Goal: Task Accomplishment & Management: Use online tool/utility

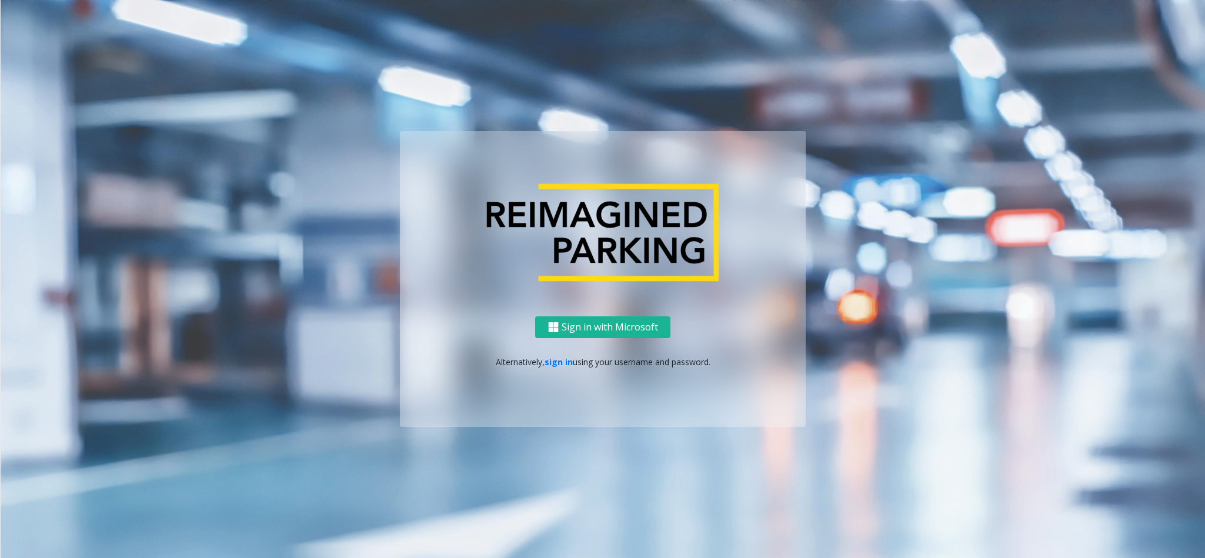
click at [556, 354] on div "Sign in with Microsoft Alternatively, sign in using your username and password." at bounding box center [603, 371] width 406 height 111
click at [554, 367] on link "sign in" at bounding box center [558, 361] width 28 height 11
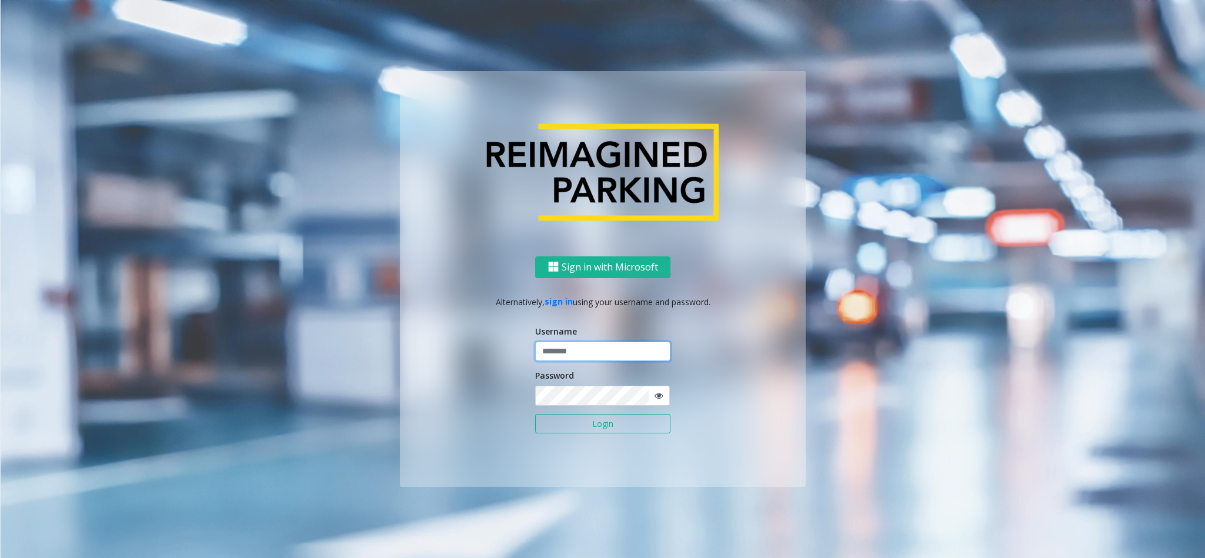
click at [575, 344] on input "text" at bounding box center [602, 352] width 135 height 20
type input "*"
type input "**********"
click at [535, 414] on button "Login" at bounding box center [602, 424] width 135 height 20
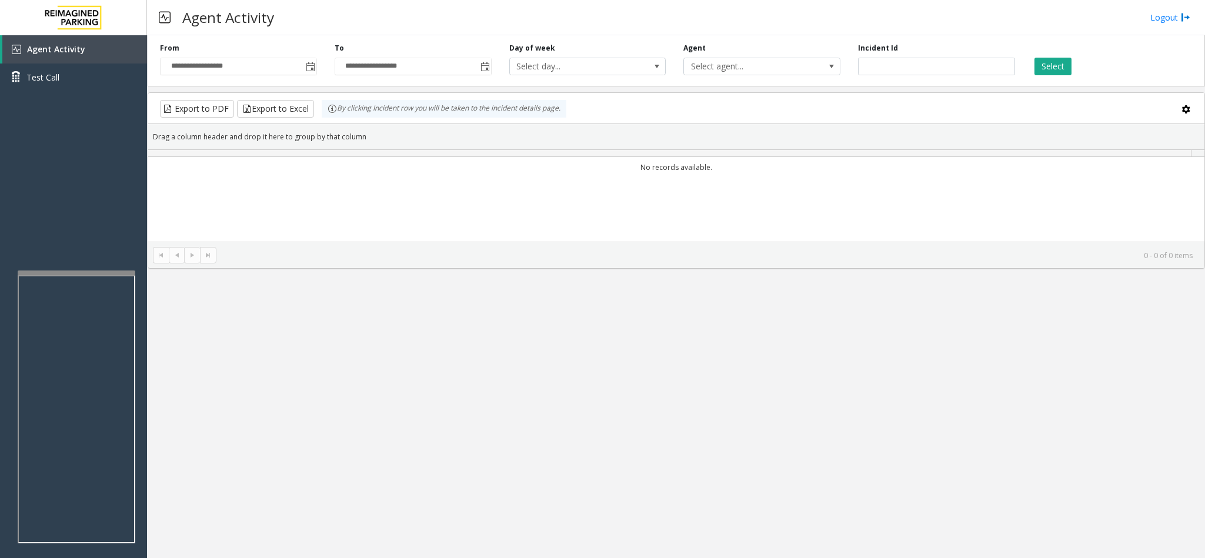
click at [612, 417] on div "**********" at bounding box center [676, 296] width 1058 height 523
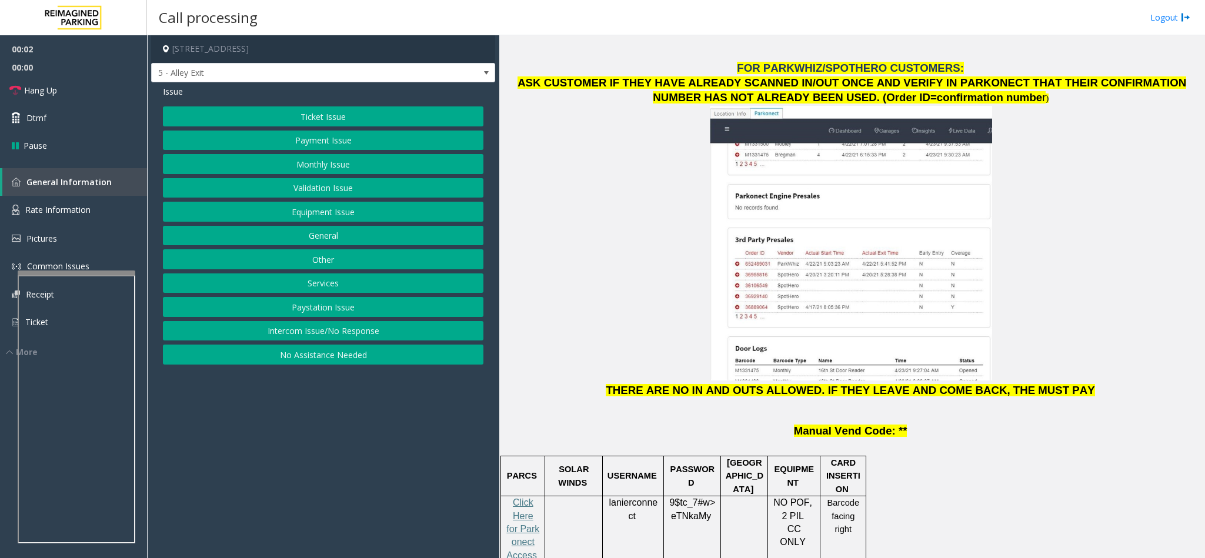
scroll to position [1587, 0]
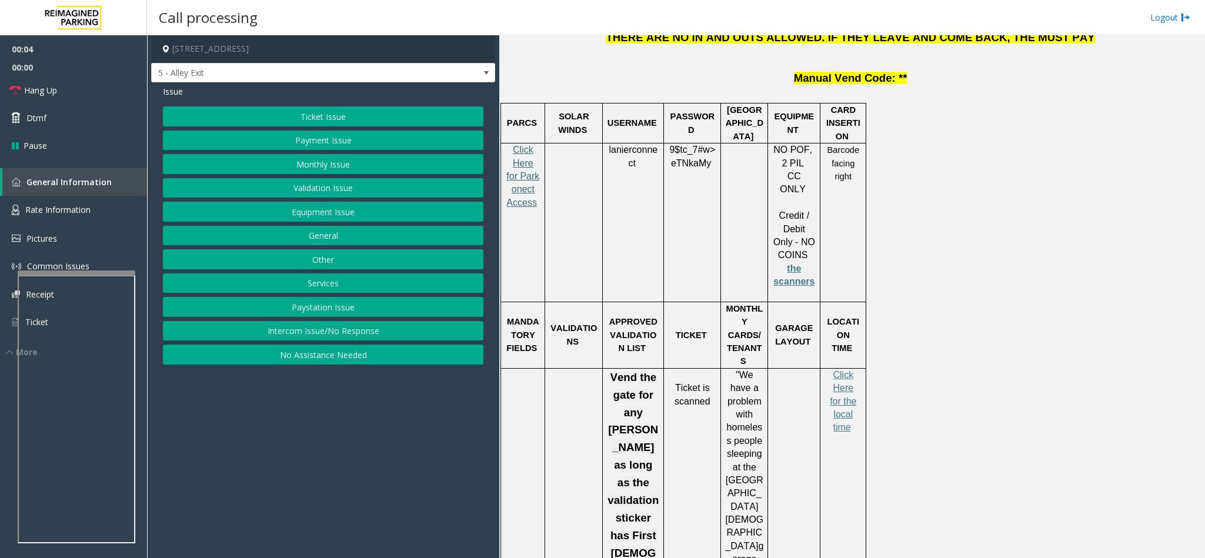
click at [524, 145] on span "Click Here for Parkonect Access" at bounding box center [522, 176] width 33 height 63
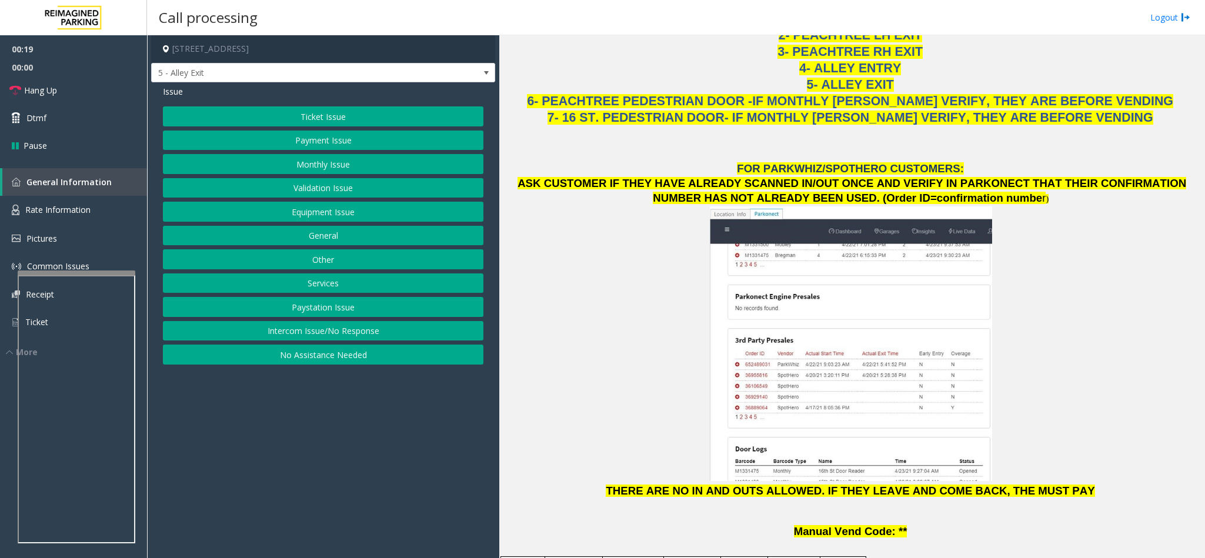
scroll to position [864, 0]
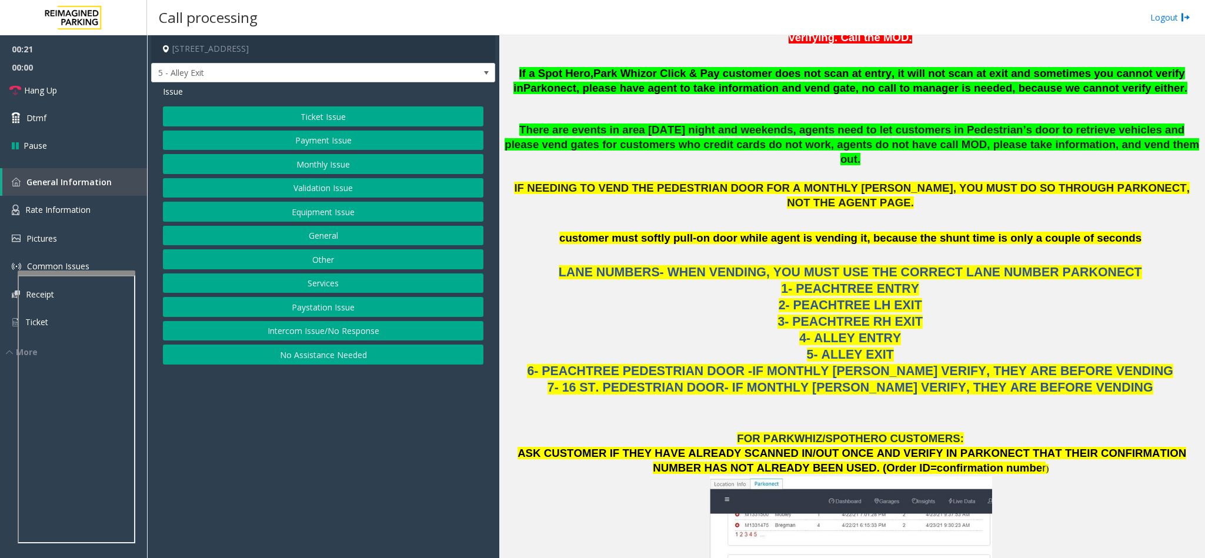
click at [320, 158] on button "Monthly Issue" at bounding box center [323, 164] width 320 height 20
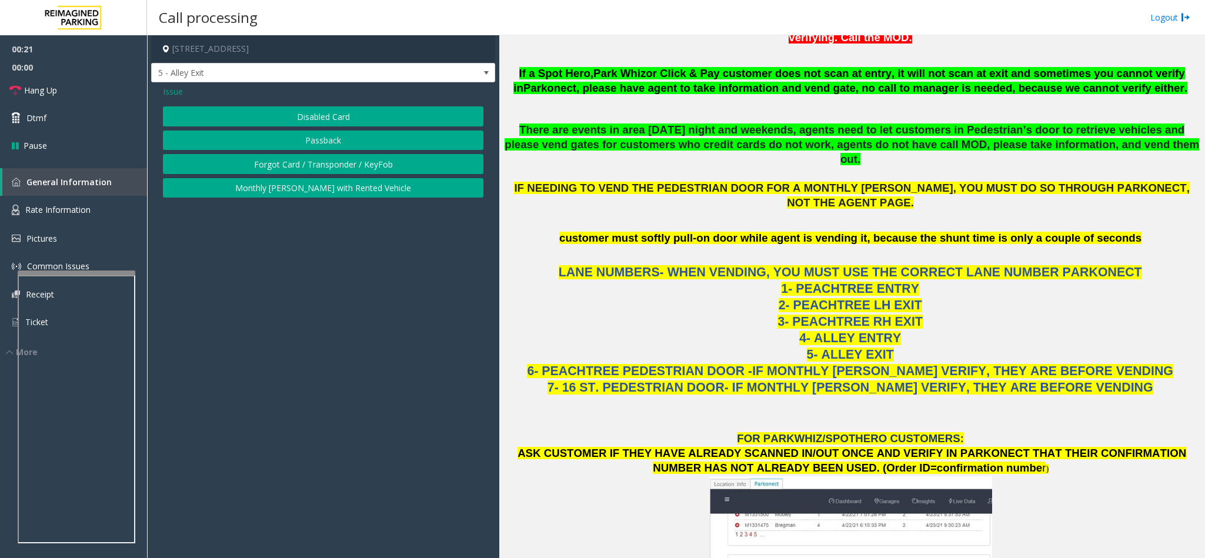
click at [317, 106] on button "Disabled Card" at bounding box center [323, 116] width 320 height 20
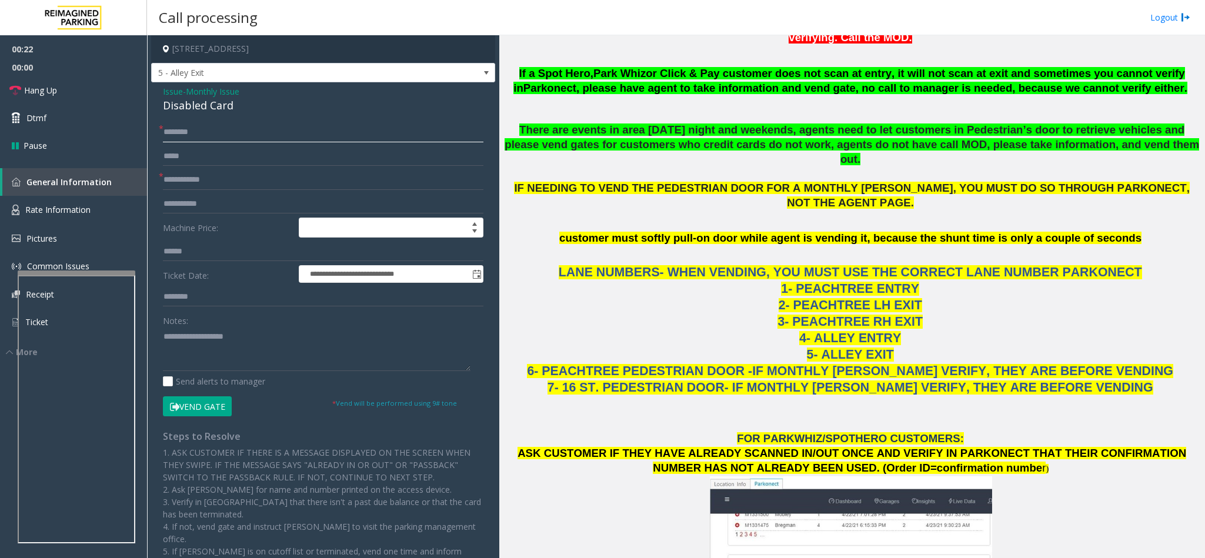
click at [189, 131] on input "text" at bounding box center [323, 132] width 320 height 20
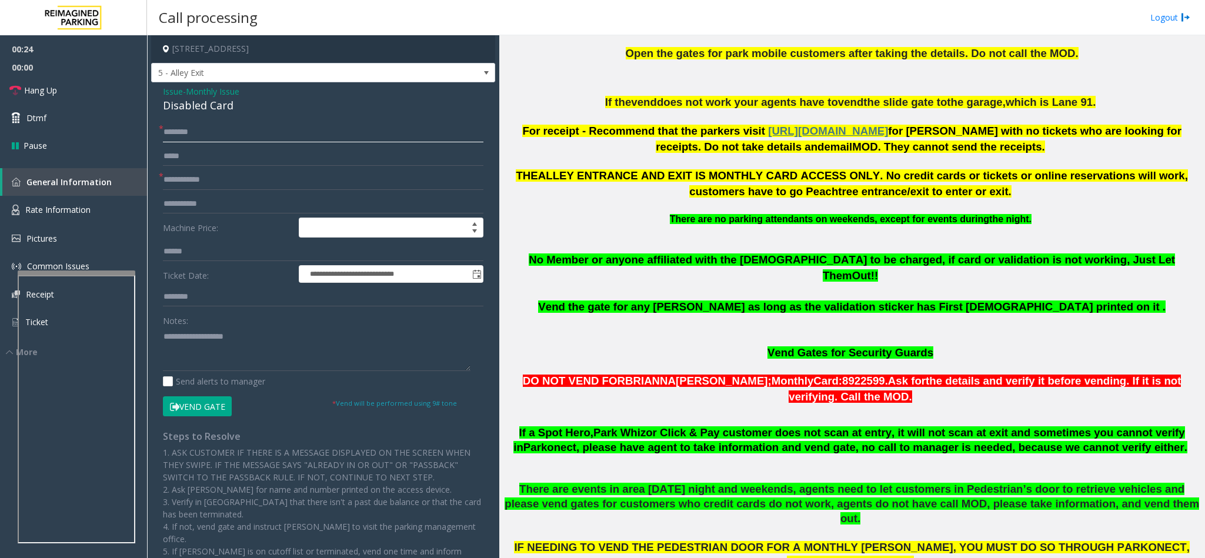
scroll to position [511, 0]
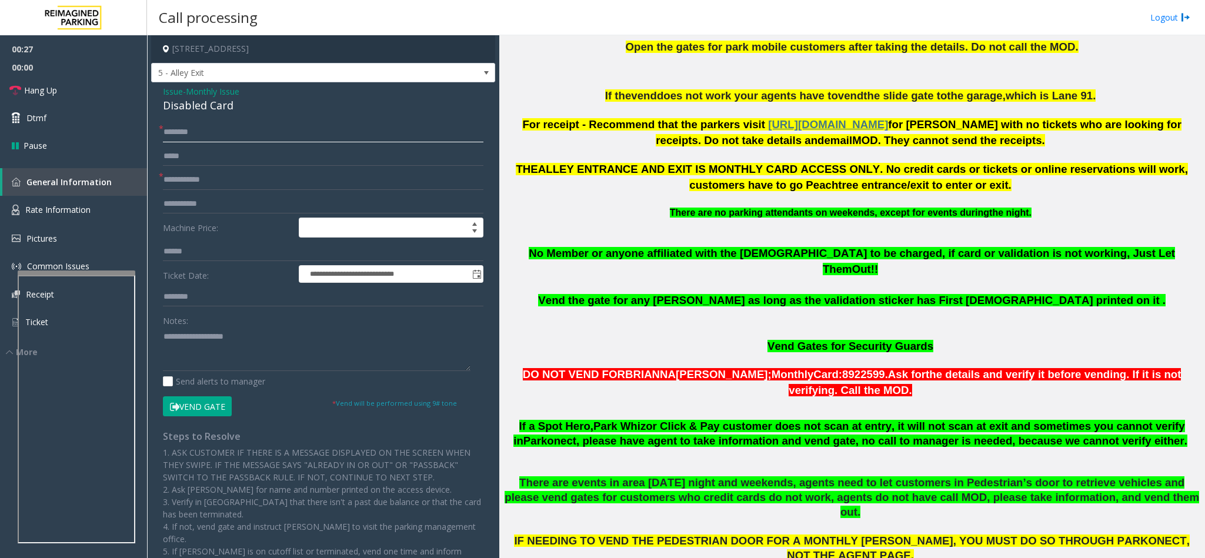
click at [189, 135] on input "text" at bounding box center [323, 132] width 320 height 20
type input "*"
type input "**********"
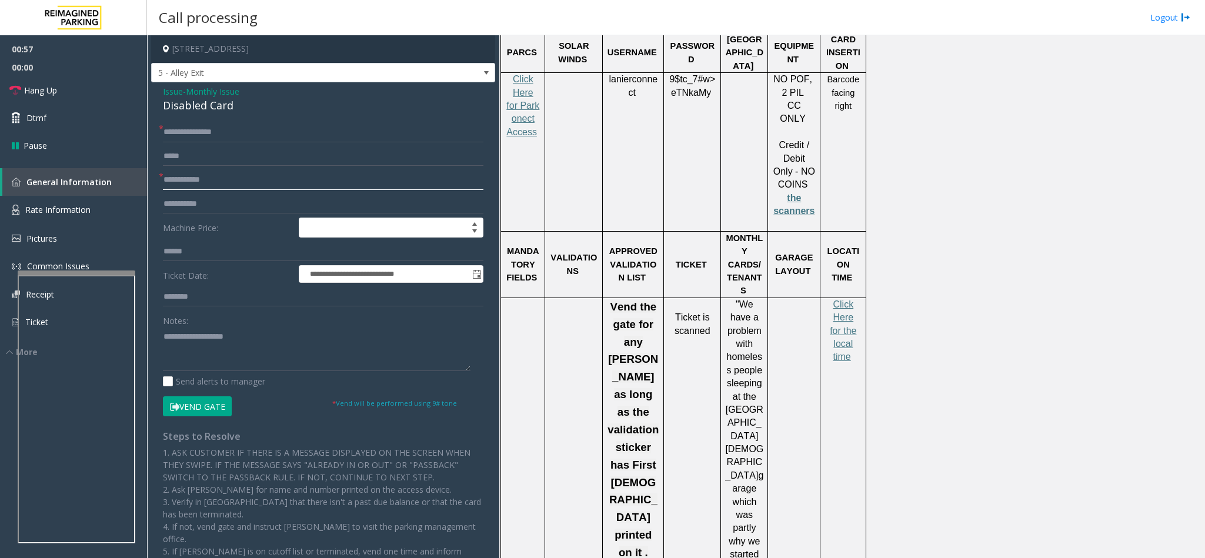
scroll to position [1393, 0]
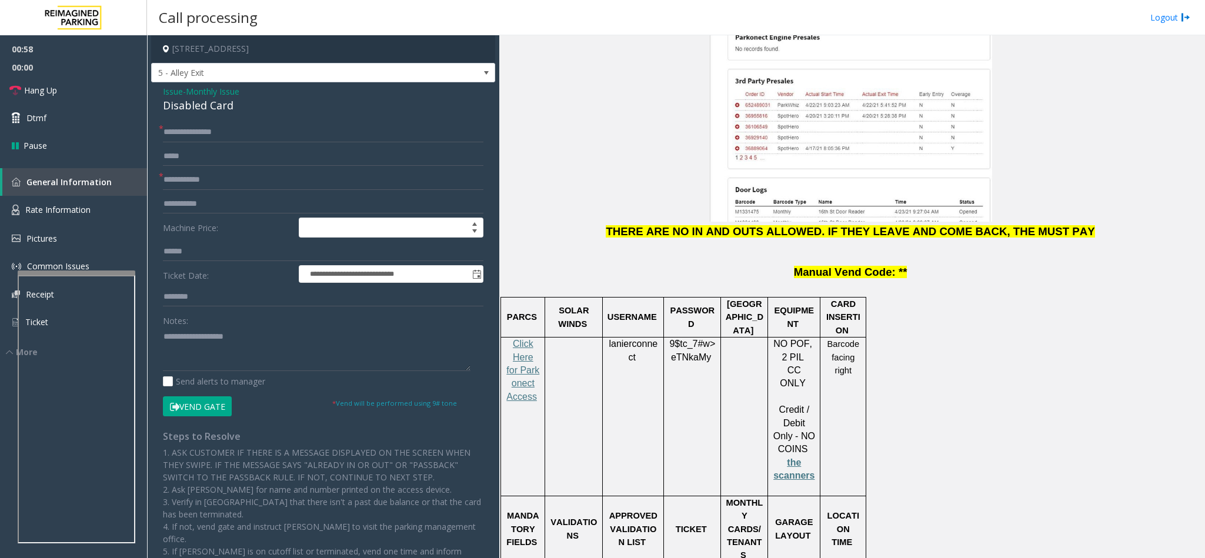
click at [677, 339] on span "9$tc_7#w>" at bounding box center [692, 344] width 46 height 10
copy p "9$tc_7#w> eTNkaMy"
click at [623, 337] on p "lanierconnect" at bounding box center [633, 350] width 52 height 26
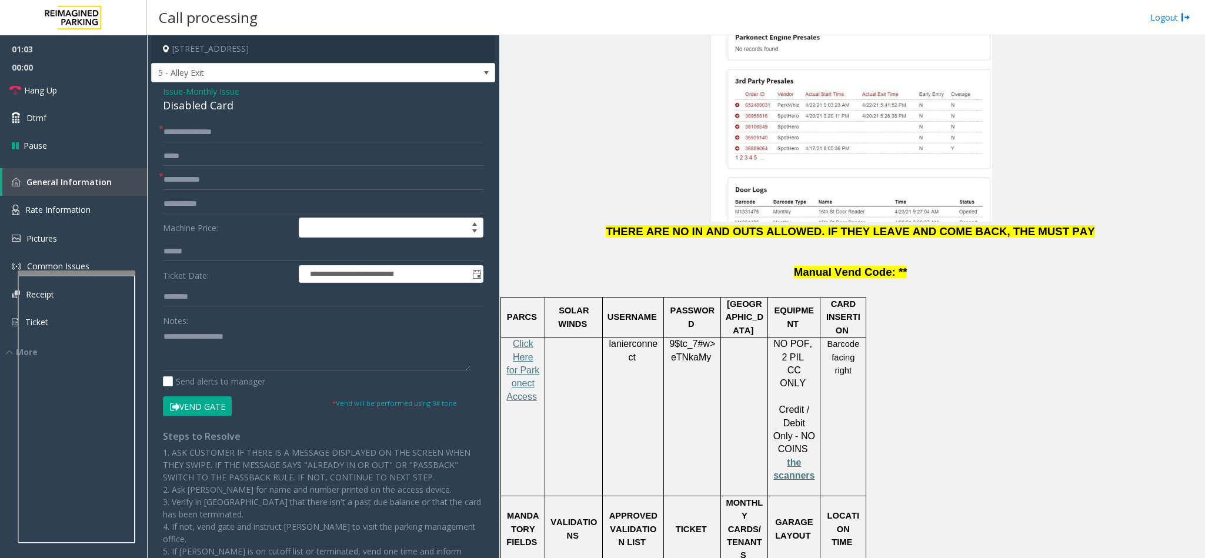
click at [628, 339] on span "lanierconnect" at bounding box center [632, 351] width 49 height 24
copy p "lanierconnect"
click at [701, 339] on span "9$tc_7#w>" at bounding box center [692, 344] width 46 height 10
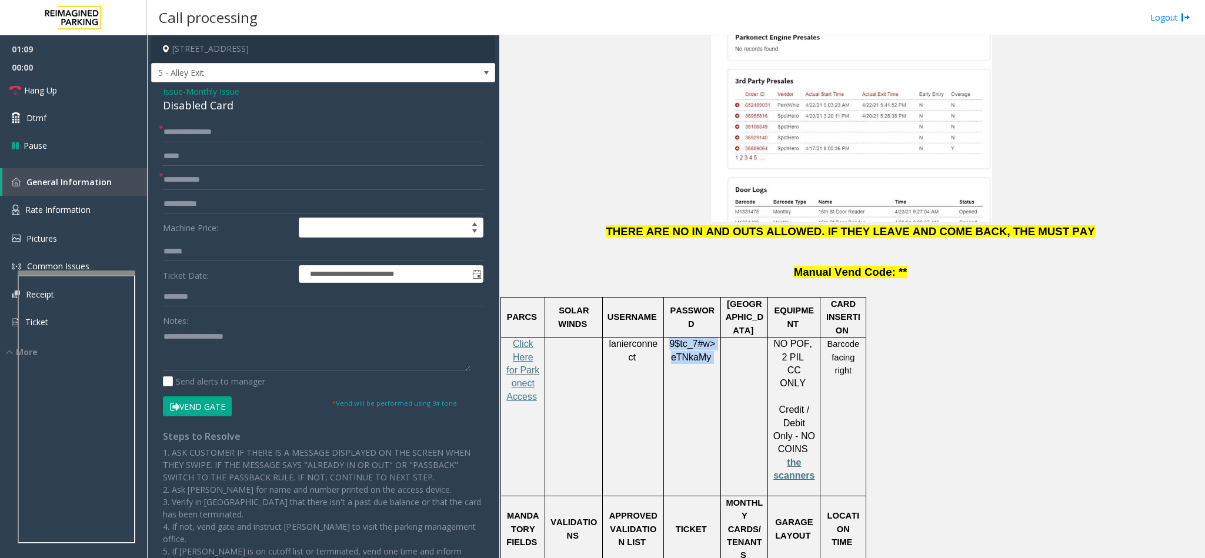
click at [701, 339] on span "9$tc_7#w>" at bounding box center [692, 344] width 46 height 10
copy p "9$tc_7#w> eTNkaMy"
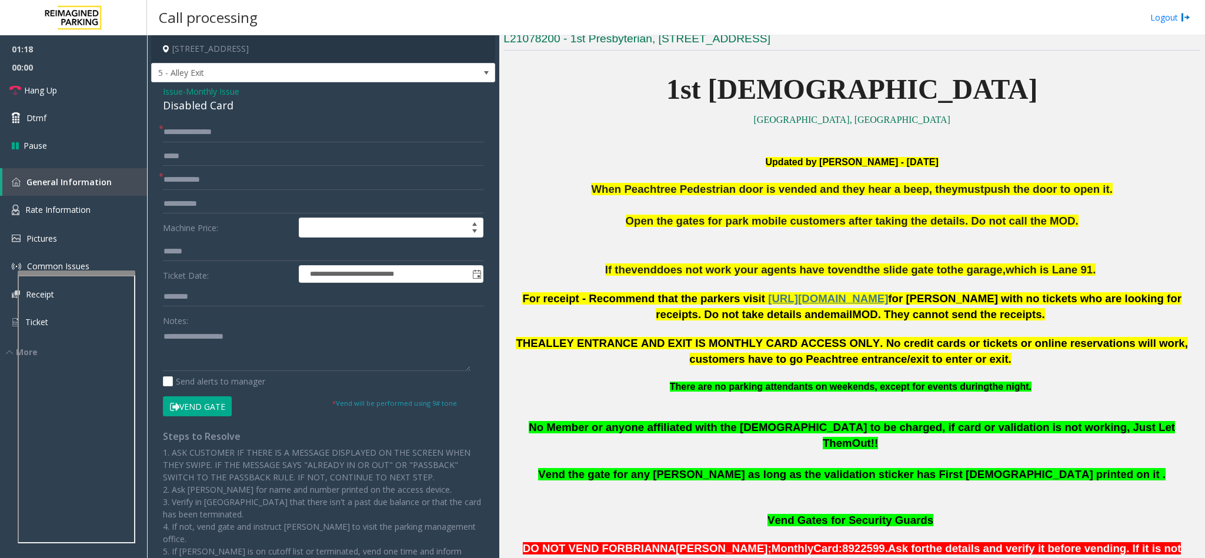
scroll to position [423, 0]
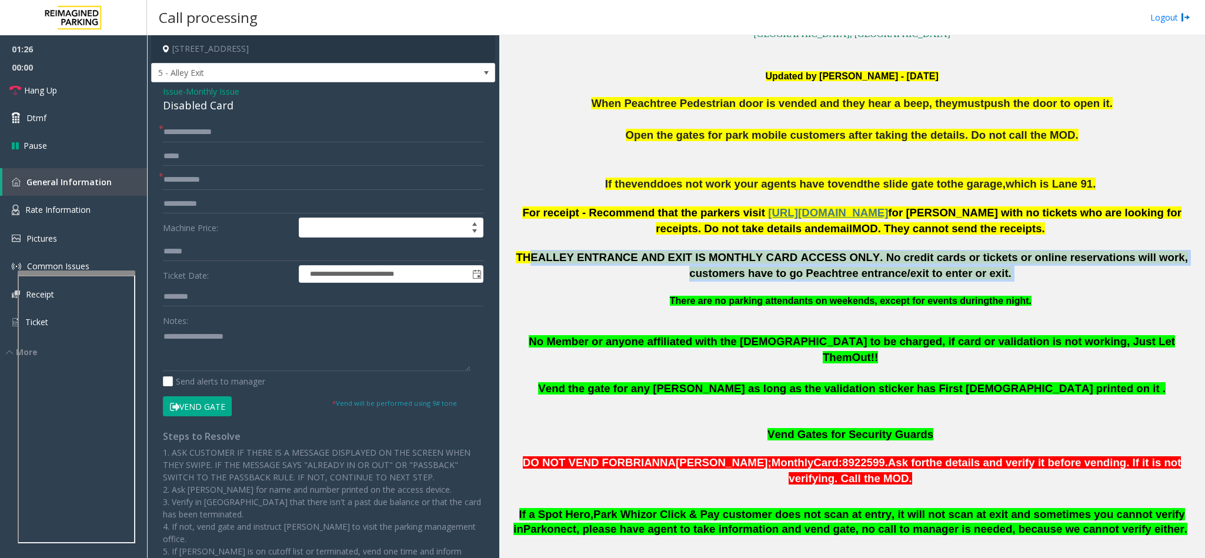
drag, startPoint x: 523, startPoint y: 255, endPoint x: 1192, endPoint y: 279, distance: 670.1
click at [1192, 279] on div "Main ← Move left → Move right ↑ Move up ↓ Move down + Zoom in - Zoom out Home J…" at bounding box center [851, 296] width 705 height 523
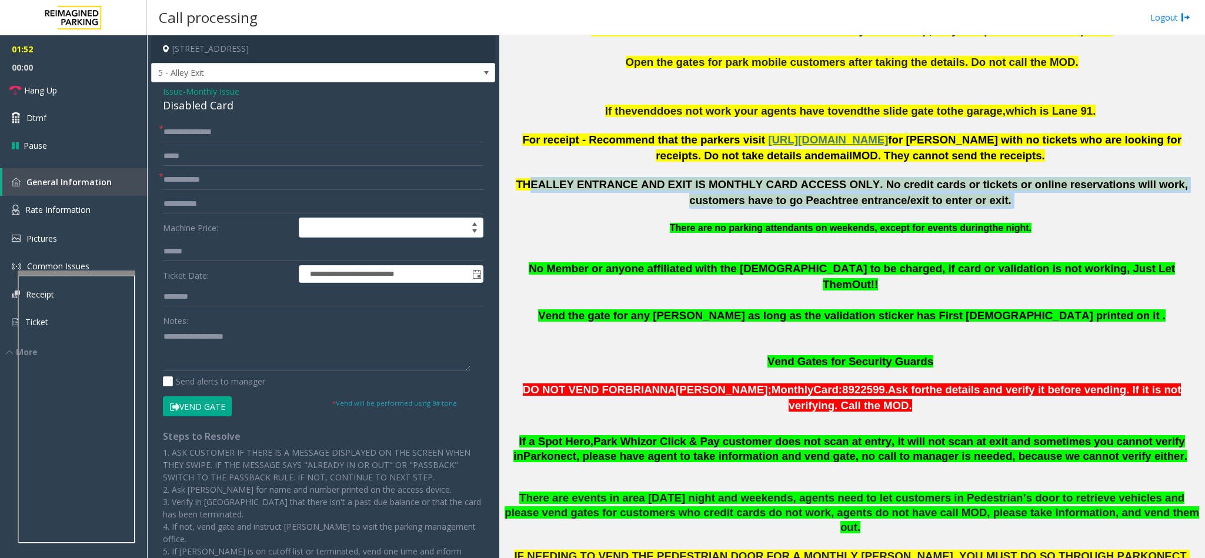
scroll to position [527, 0]
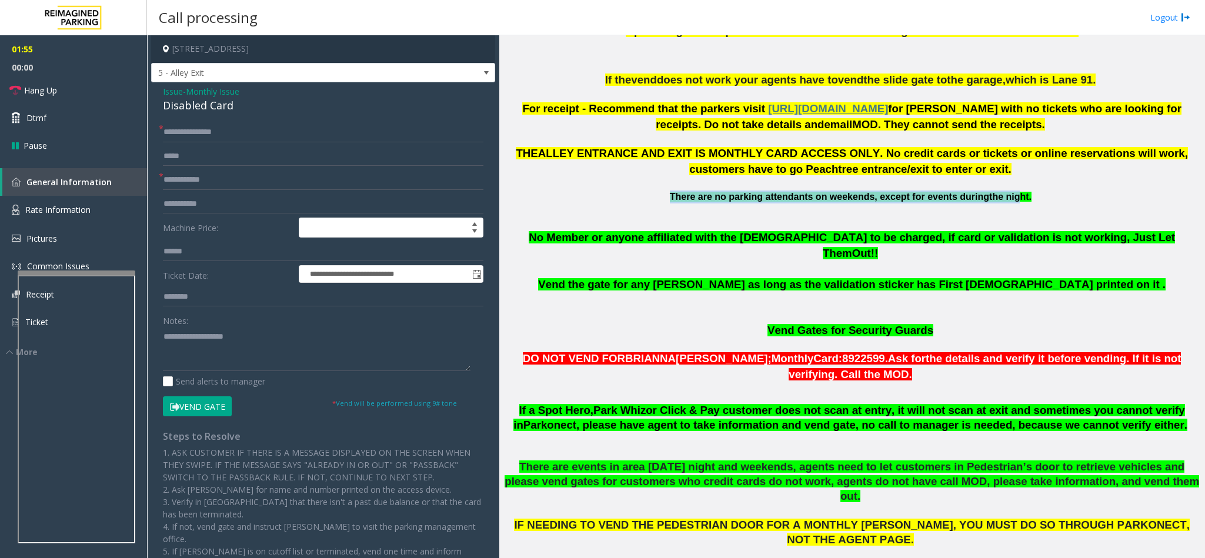
drag, startPoint x: 658, startPoint y: 196, endPoint x: 1012, endPoint y: 199, distance: 353.9
click at [1012, 199] on p "There are no parking attendants on weekends, except for events during the night…" at bounding box center [851, 196] width 697 height 13
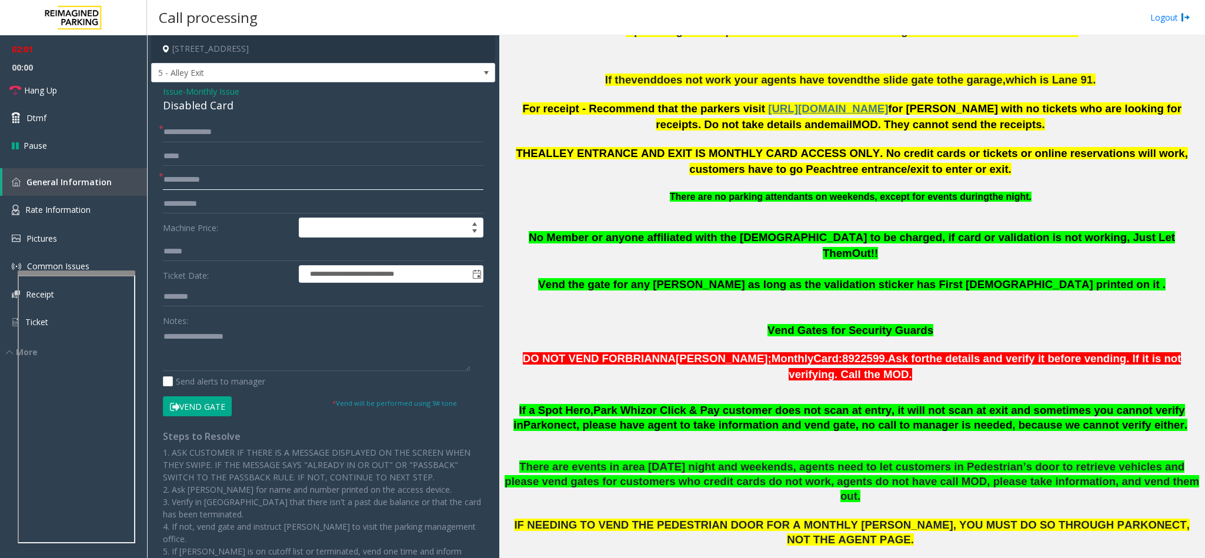
click at [263, 176] on input "text" at bounding box center [323, 180] width 320 height 20
type input "**********"
click at [176, 124] on input "**********" at bounding box center [323, 132] width 320 height 20
click at [195, 128] on input "**********" at bounding box center [323, 132] width 320 height 20
type input "**********"
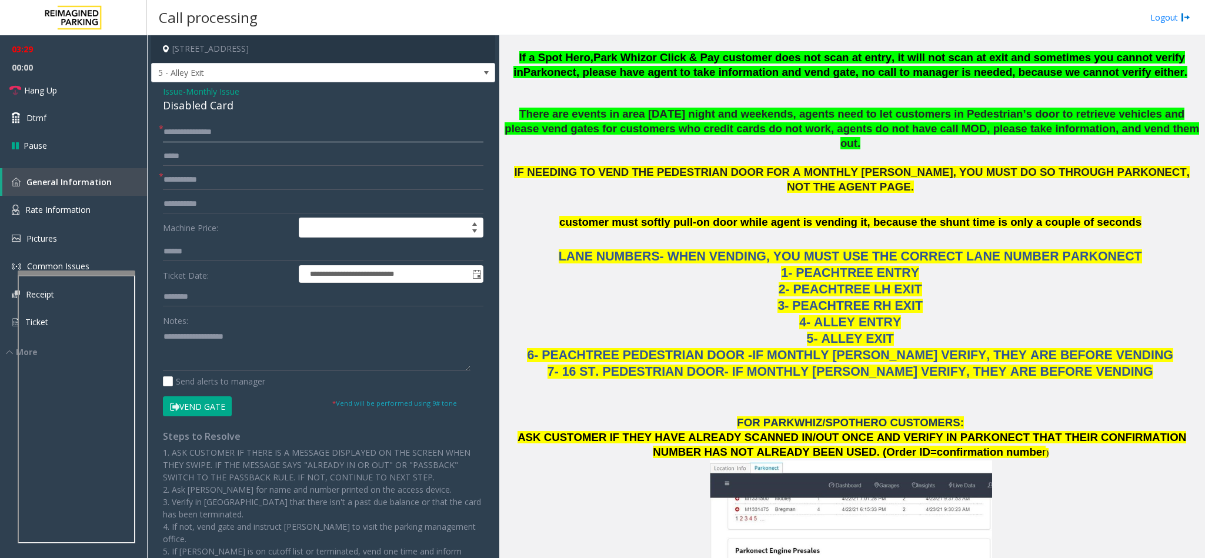
scroll to position [351, 0]
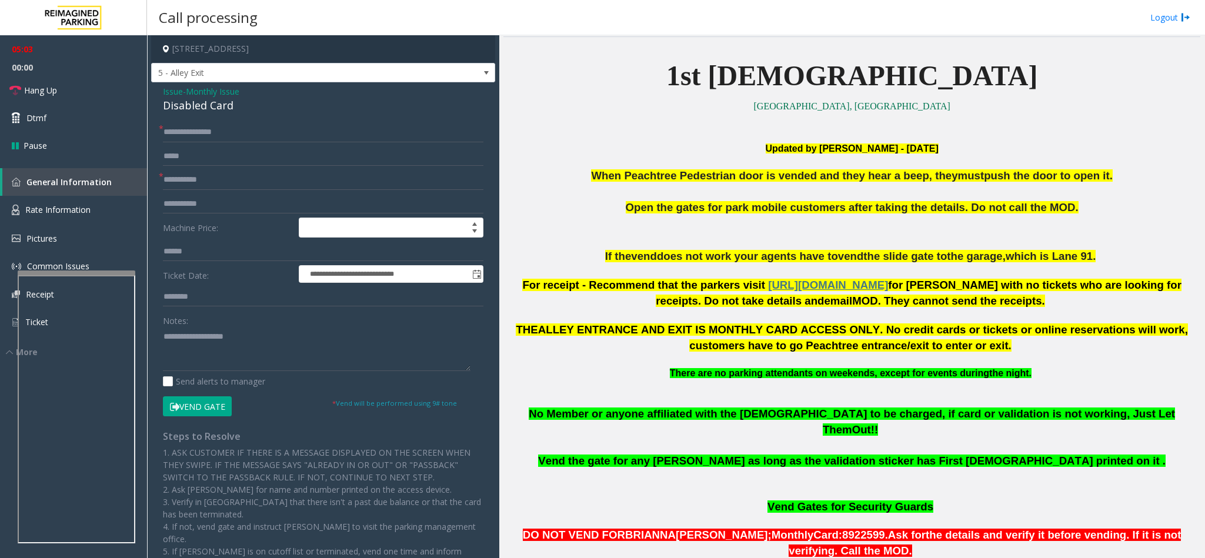
click at [192, 415] on button "Vend Gate" at bounding box center [197, 406] width 69 height 20
click at [176, 108] on div "Disabled Card" at bounding box center [323, 106] width 320 height 16
copy div "Disabled Card"
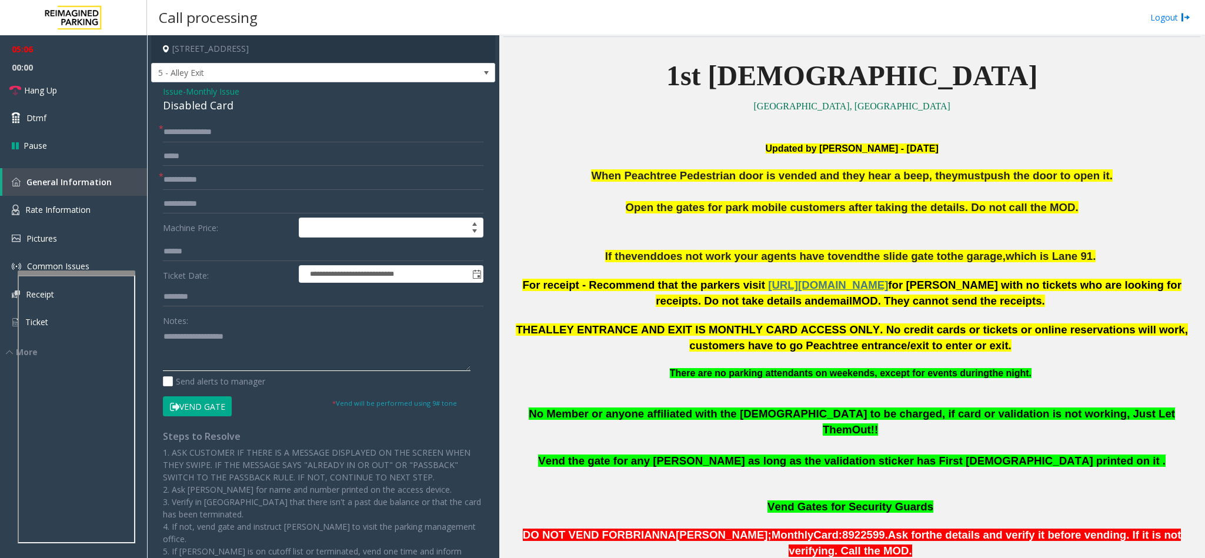
click at [208, 369] on textarea at bounding box center [316, 349] width 307 height 44
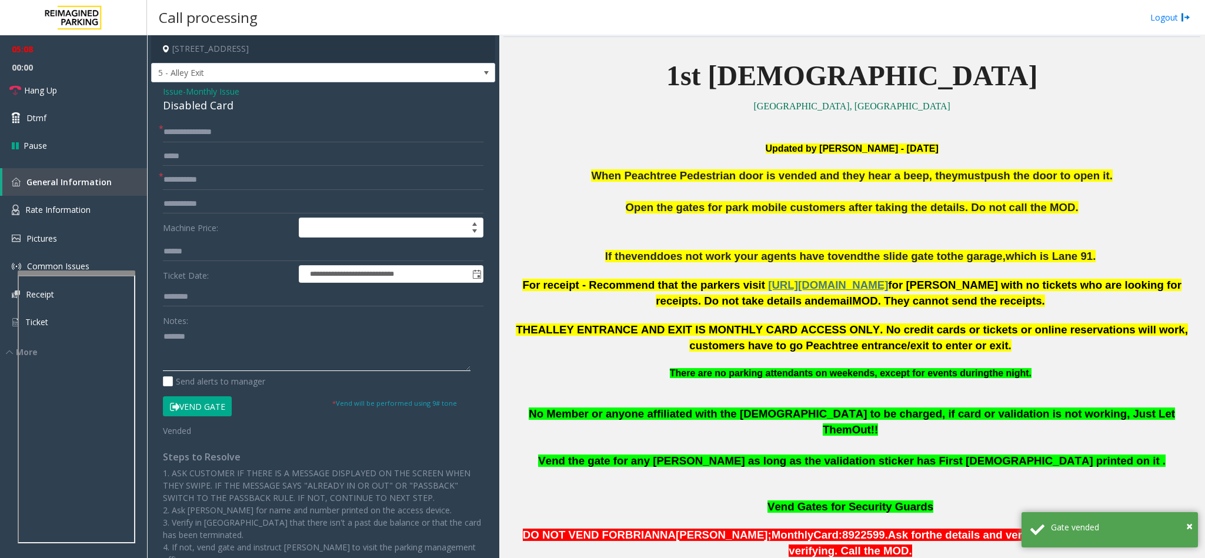
paste textarea "**********"
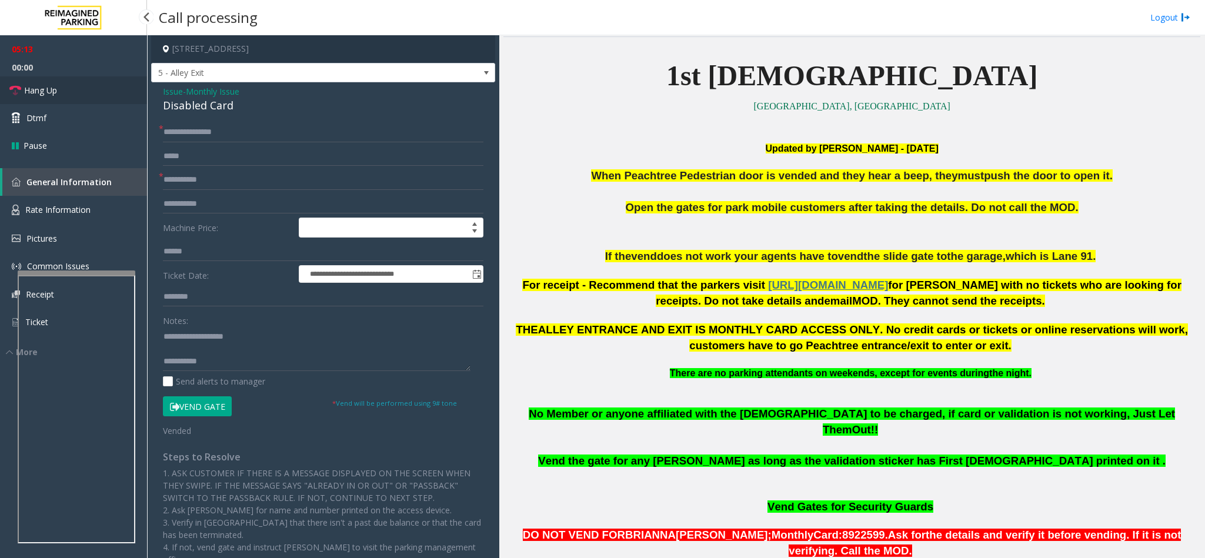
click at [68, 86] on link "Hang Up" at bounding box center [73, 90] width 147 height 28
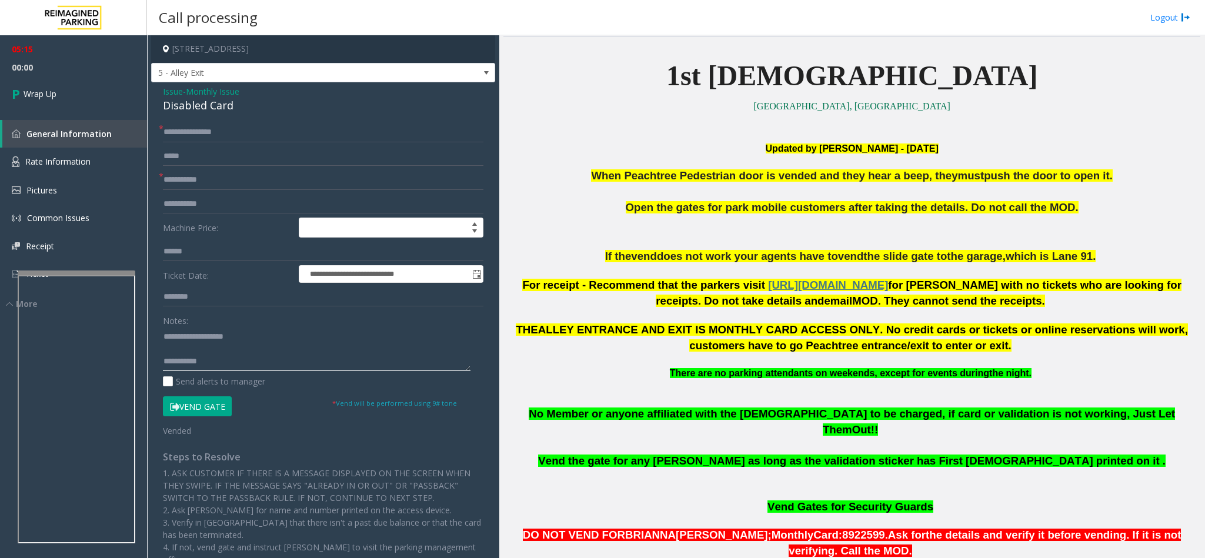
click at [242, 364] on textarea at bounding box center [316, 349] width 307 height 44
drag, startPoint x: 242, startPoint y: 364, endPoint x: 232, endPoint y: 367, distance: 11.2
click at [232, 367] on textarea at bounding box center [316, 349] width 307 height 44
click at [249, 365] on textarea at bounding box center [316, 349] width 307 height 44
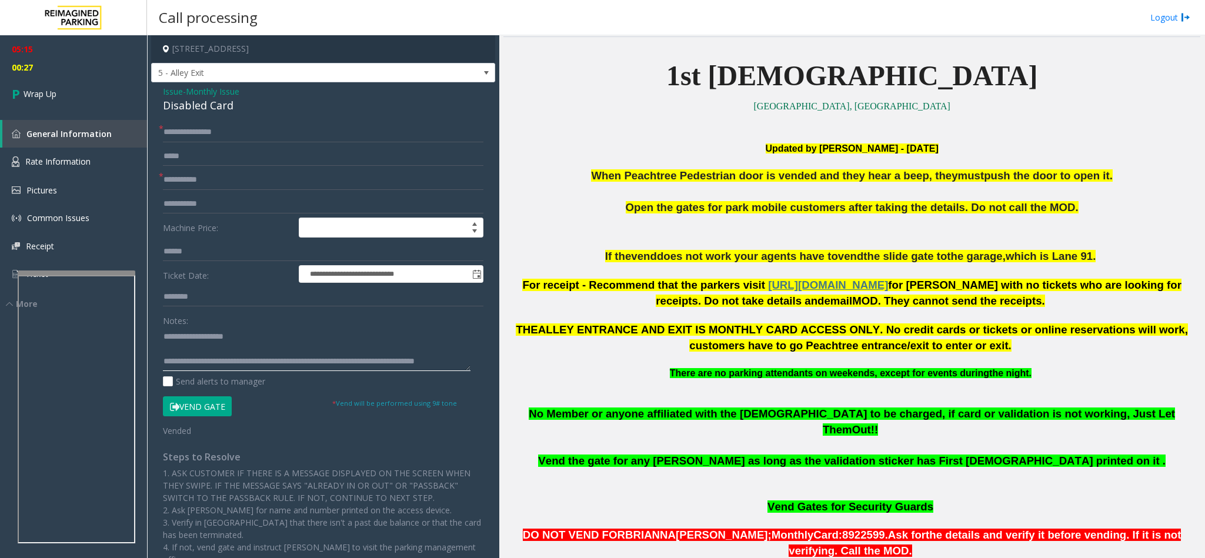
scroll to position [9, 0]
type textarea "**********"
click at [83, 99] on link "Wrap Up" at bounding box center [73, 93] width 147 height 35
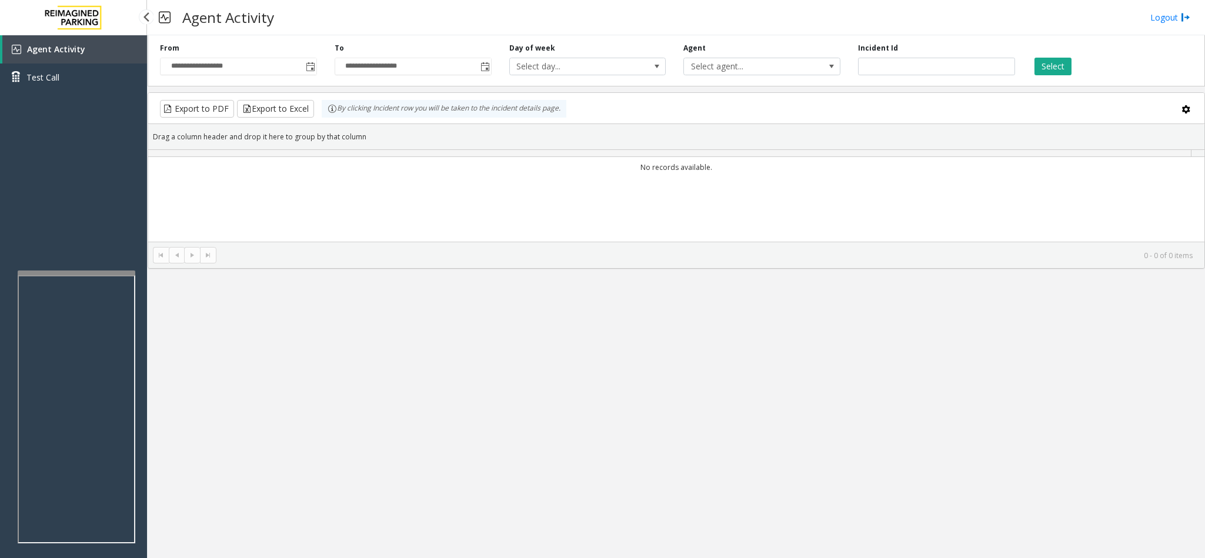
click at [83, 99] on div "Agent Activity Test Call" at bounding box center [73, 314] width 147 height 558
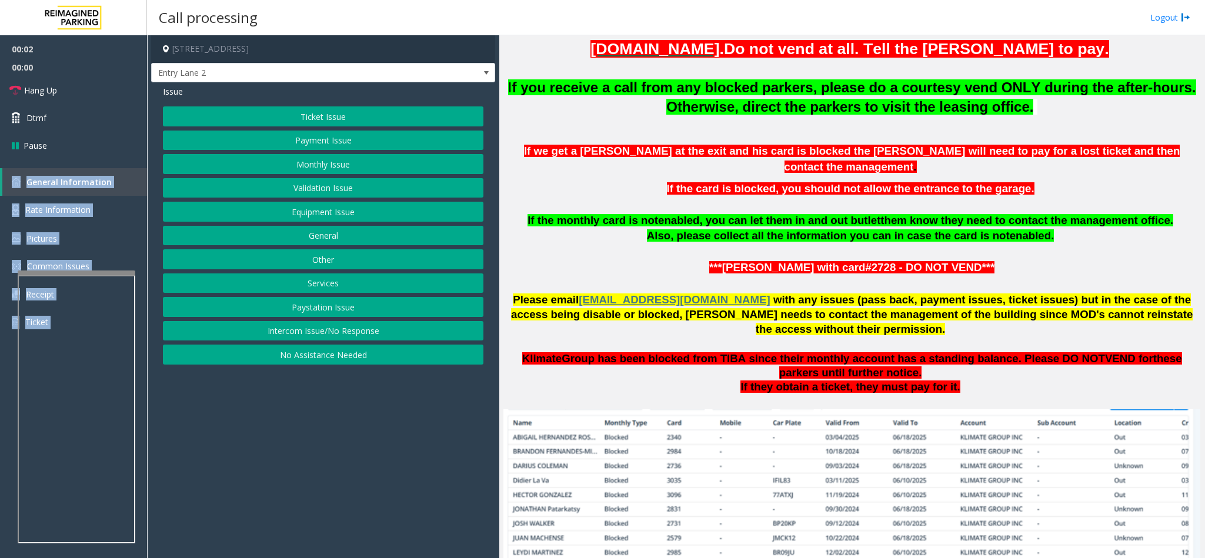
scroll to position [794, 0]
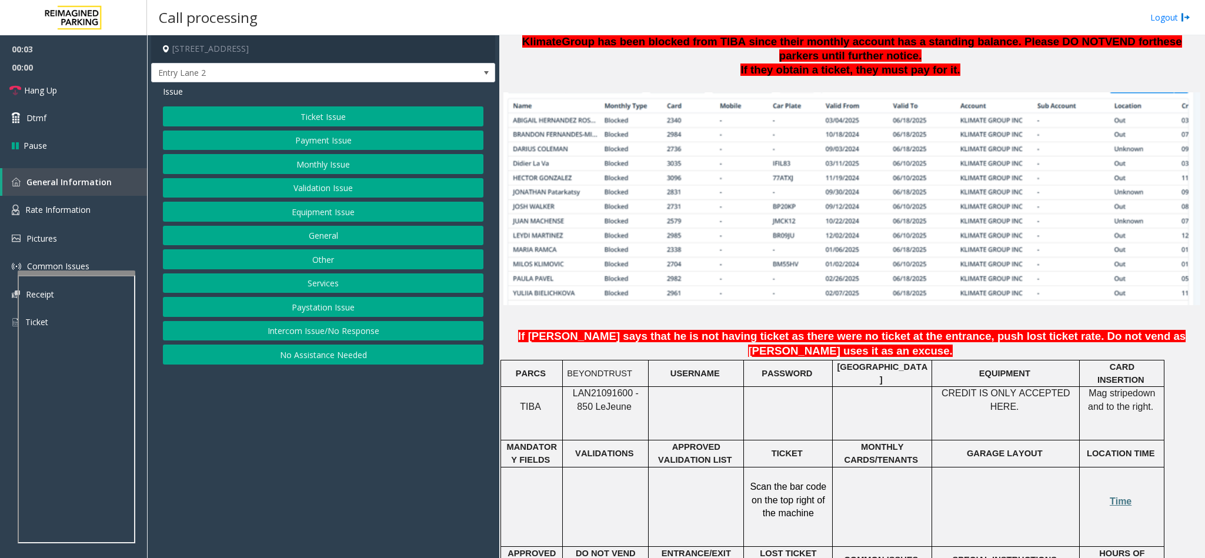
click at [624, 387] on p "LAN21091600 - 850 Le Jeune" at bounding box center [605, 400] width 77 height 26
copy p "LAN21091600 - 850 Le Jeune"
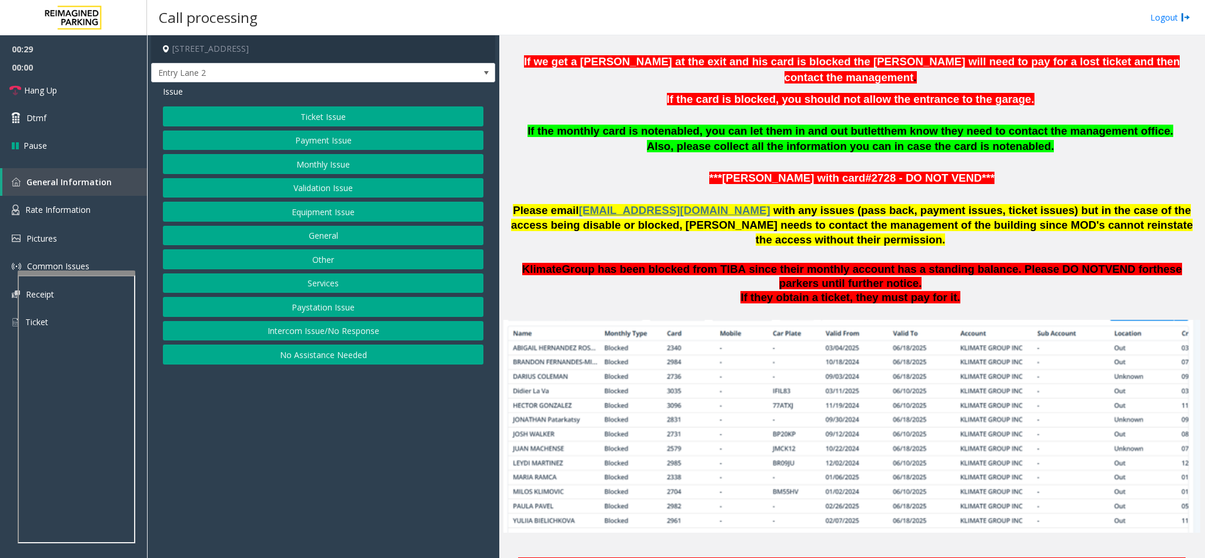
scroll to position [617, 0]
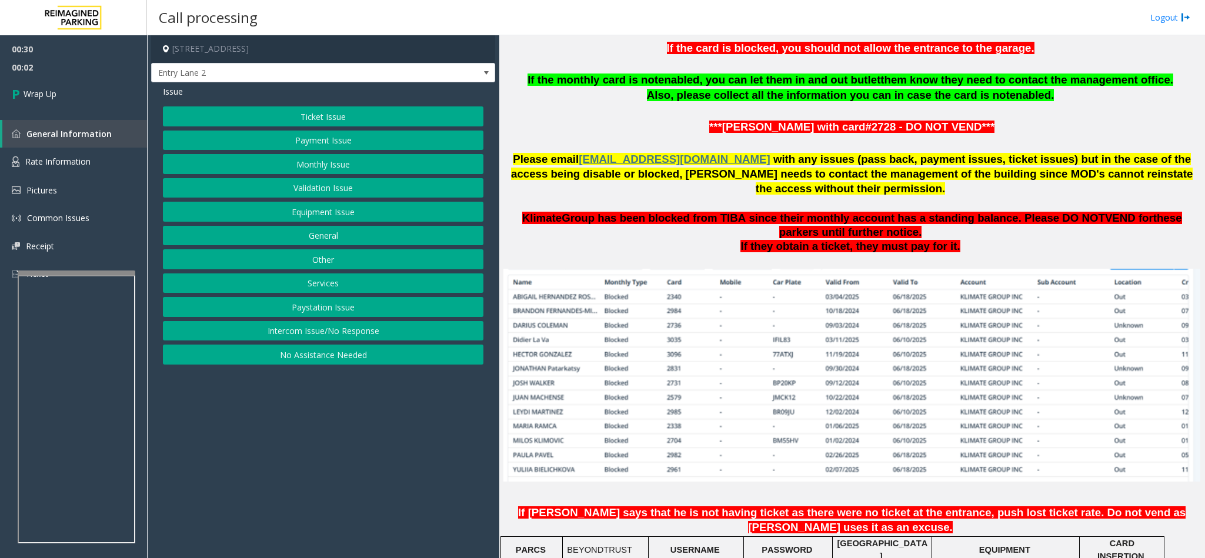
click at [300, 219] on button "Equipment Issue" at bounding box center [323, 212] width 320 height 20
click at [297, 215] on button "Gate / Door Won't Open" at bounding box center [323, 212] width 320 height 20
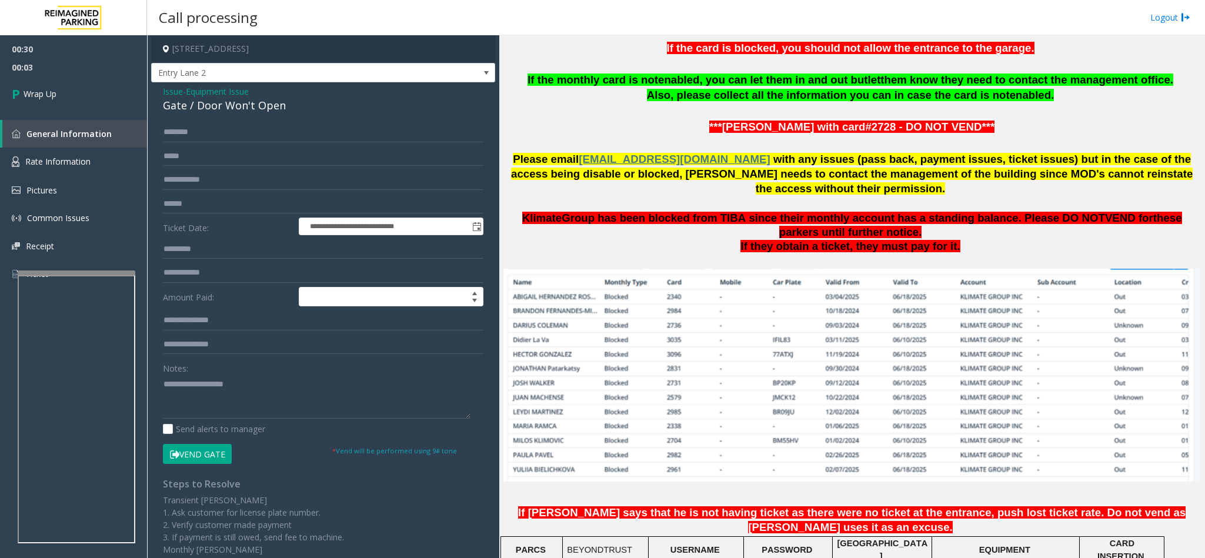
click at [228, 108] on div "Gate / Door Won't Open" at bounding box center [323, 106] width 320 height 16
copy div "Gate / Door Won't Open"
click at [210, 388] on textarea at bounding box center [316, 396] width 307 height 44
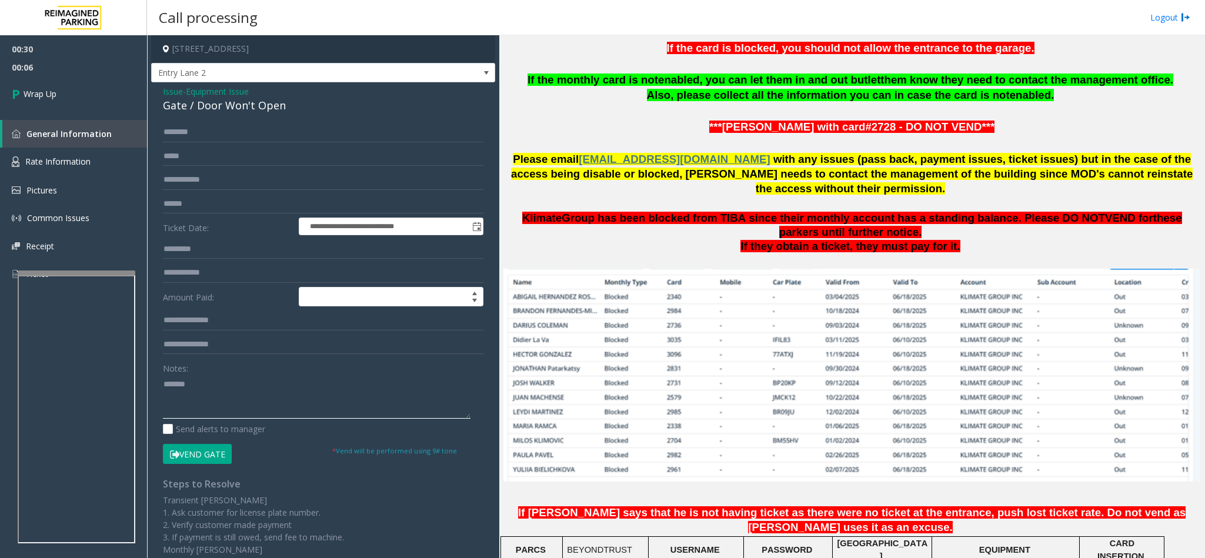
paste textarea "**********"
type textarea "**********"
click at [60, 88] on link "Wrap Up" at bounding box center [73, 93] width 147 height 35
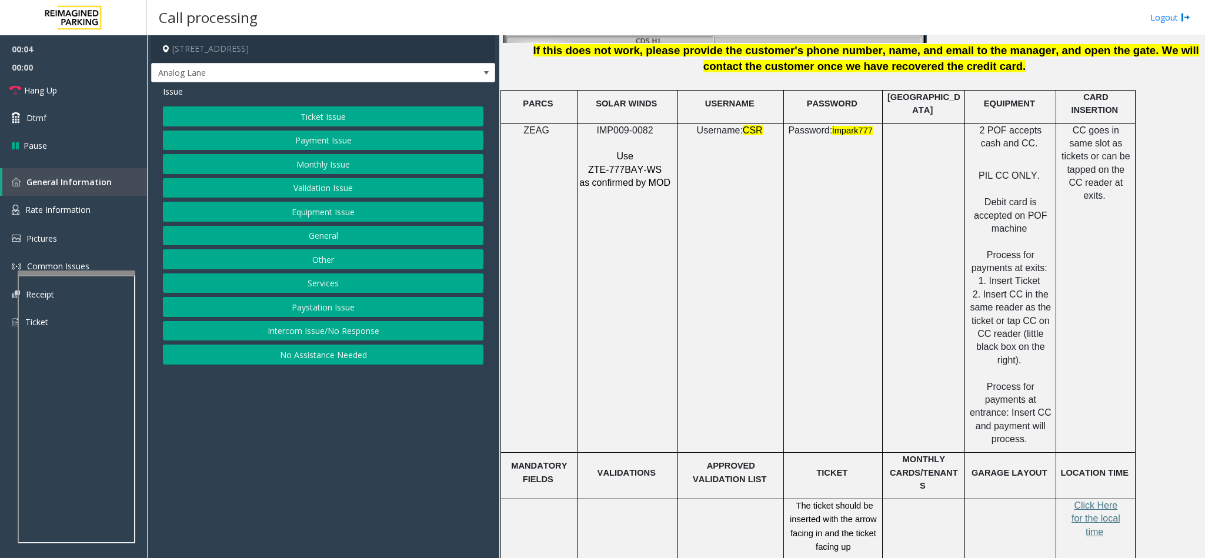
scroll to position [1675, 0]
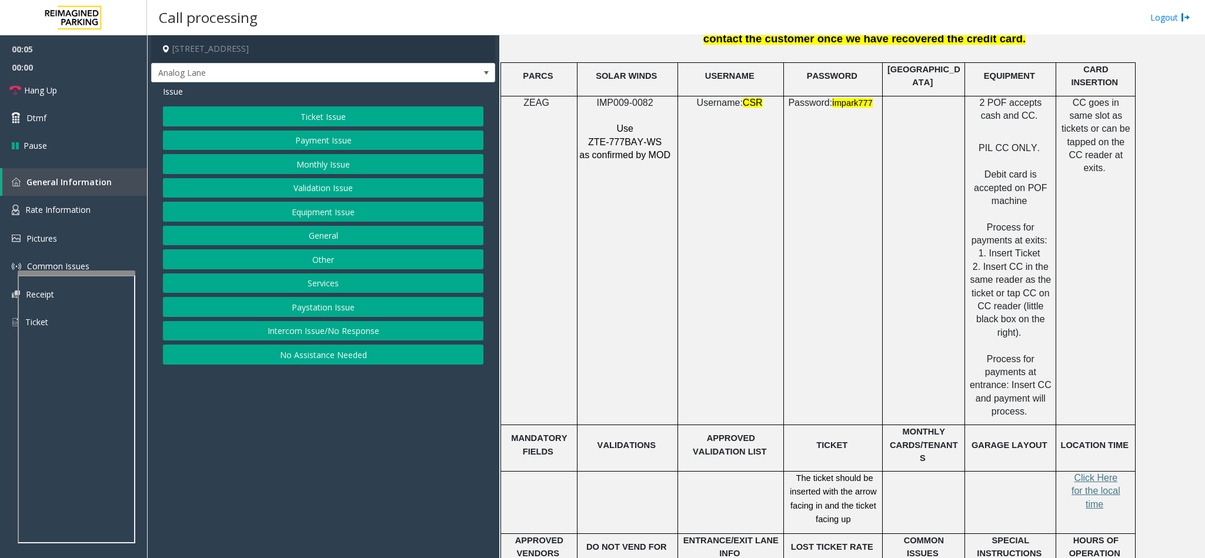
click at [641, 98] on span "IMP009-0082" at bounding box center [625, 103] width 56 height 10
copy p "IMP009-0082"
click at [625, 137] on span "ZTE-777BAY-WS" at bounding box center [624, 142] width 73 height 10
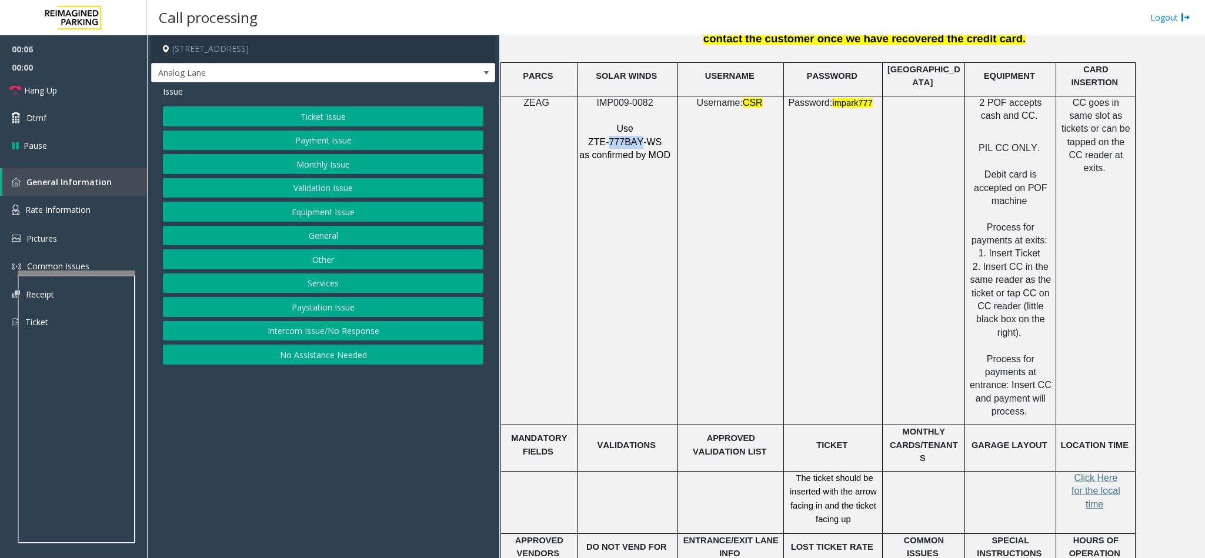
click at [625, 137] on span "ZTE-777BAY-WS" at bounding box center [624, 142] width 73 height 10
copy p "ZTE-777BAY-WS"
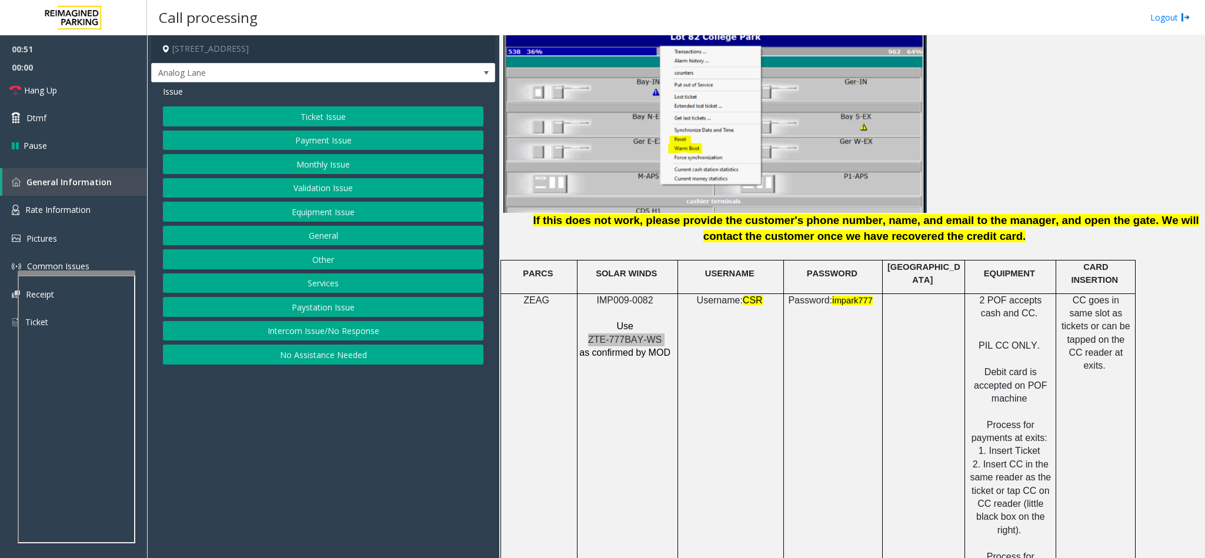
scroll to position [1499, 0]
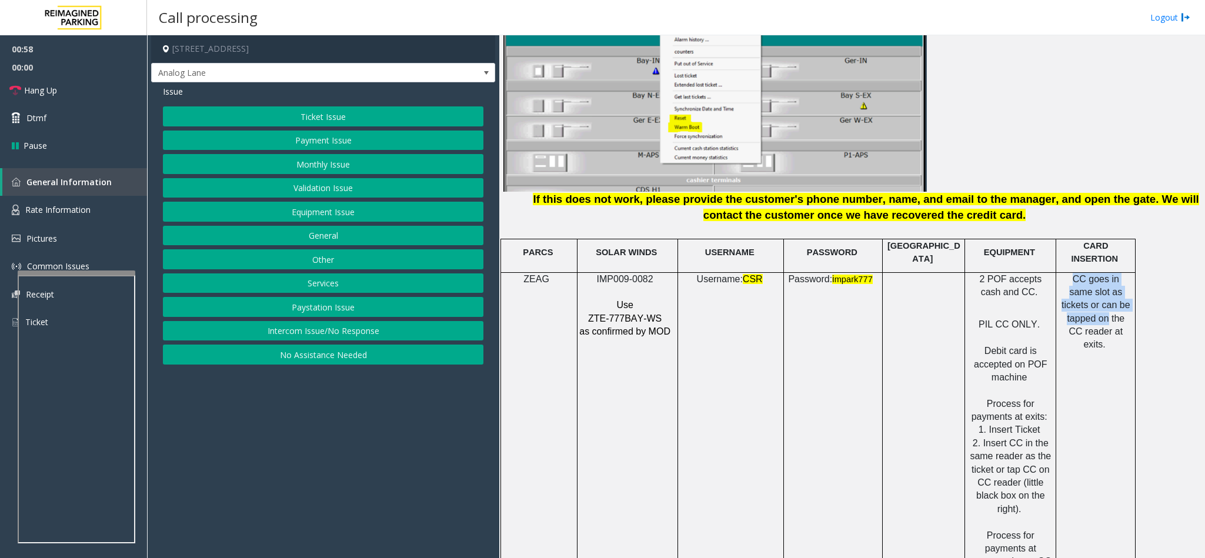
drag, startPoint x: 1064, startPoint y: 260, endPoint x: 1129, endPoint y: 284, distance: 69.0
click at [1129, 284] on span "CC goes in same slot as tickets or can be tapped on the CC reader at exits." at bounding box center [1095, 312] width 69 height 76
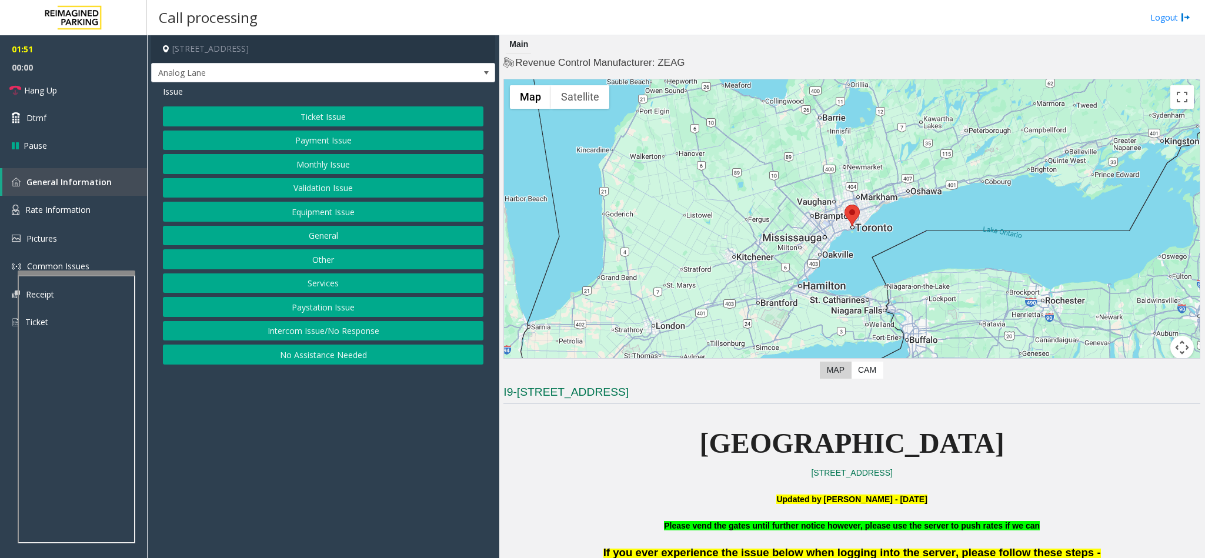
scroll to position [265, 0]
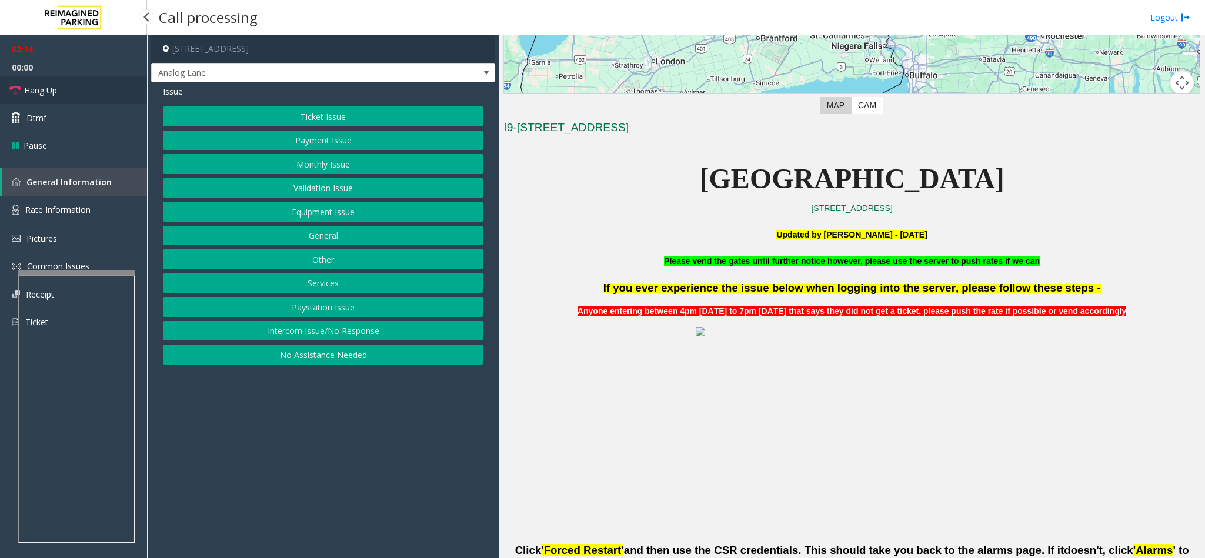
click at [36, 80] on link "Hang Up" at bounding box center [73, 90] width 147 height 28
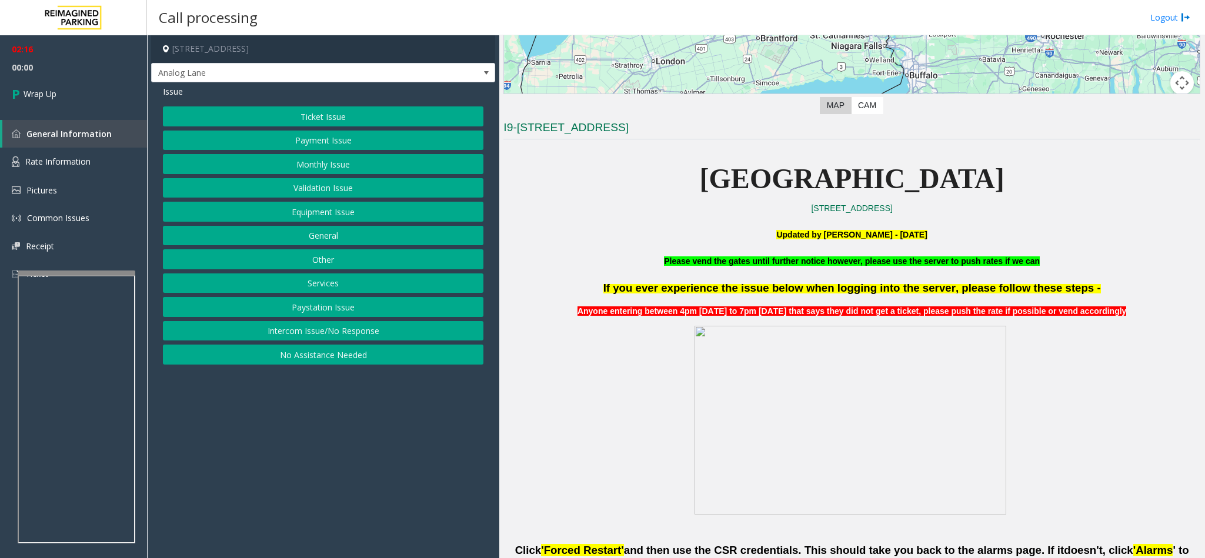
click at [337, 134] on button "Payment Issue" at bounding box center [323, 141] width 320 height 20
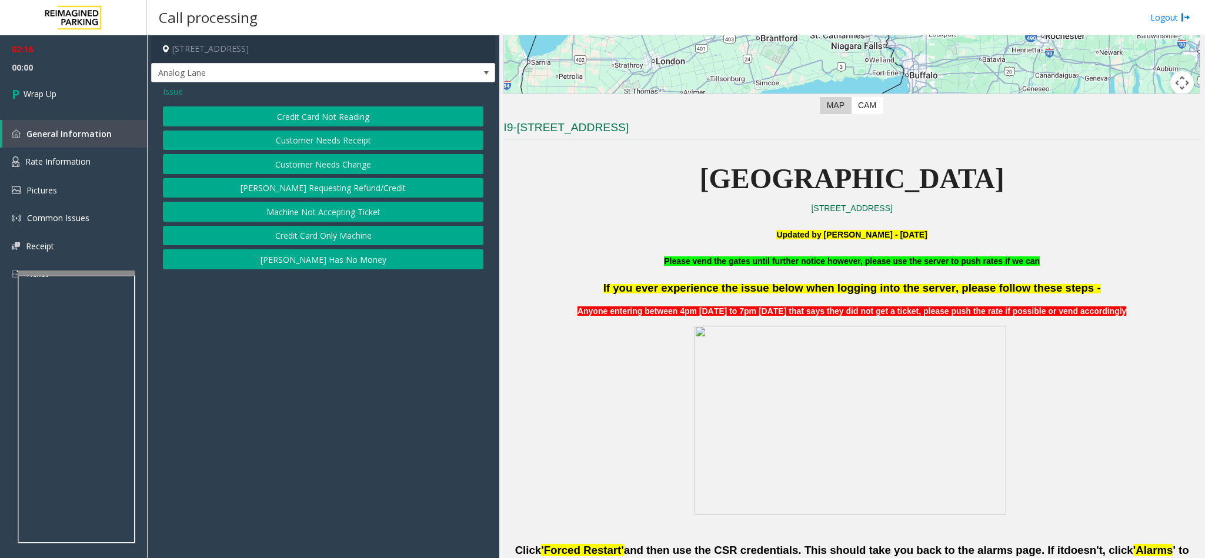
click at [317, 123] on button "Credit Card Not Reading" at bounding box center [323, 116] width 320 height 20
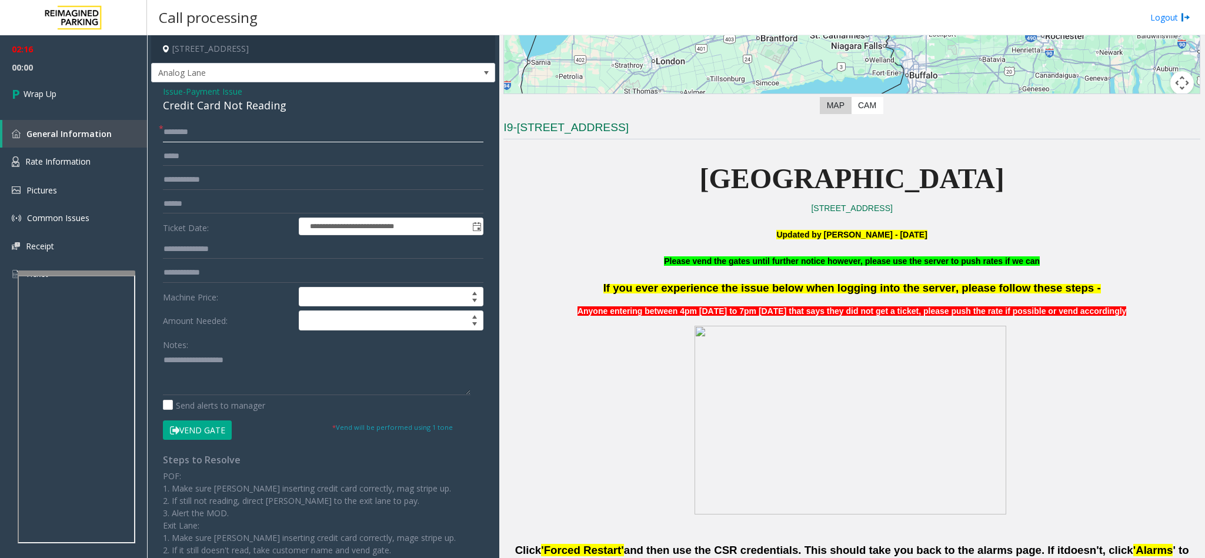
click at [222, 131] on input "text" at bounding box center [323, 132] width 320 height 20
type input "**"
click at [231, 112] on div "Credit Card Not Reading" at bounding box center [323, 106] width 320 height 16
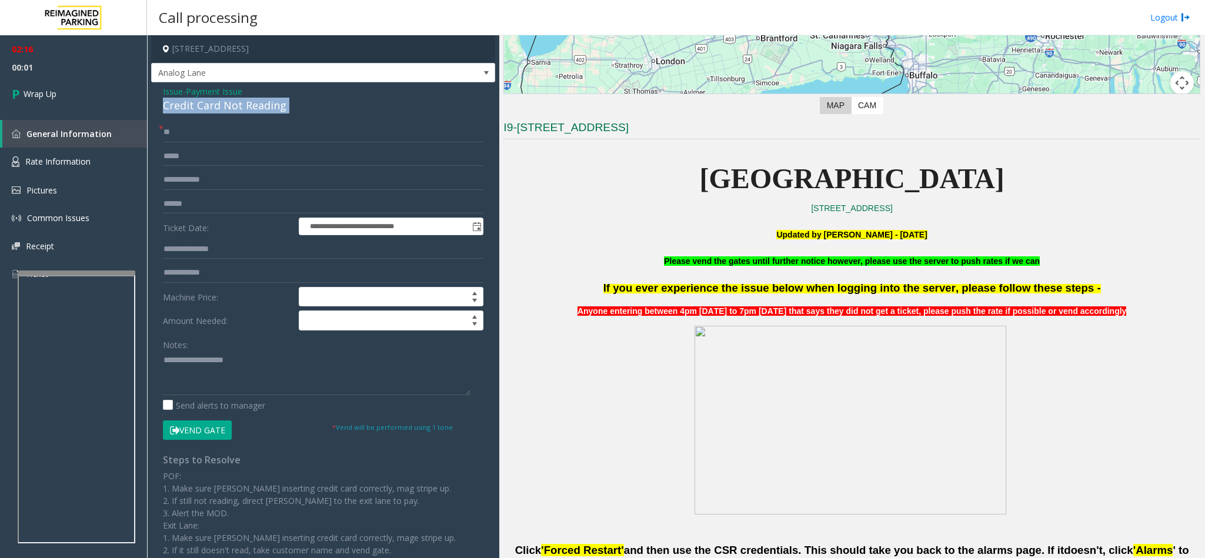
copy div "Credit Card Not Reading"
click at [243, 353] on textarea at bounding box center [316, 373] width 307 height 44
paste textarea "**********"
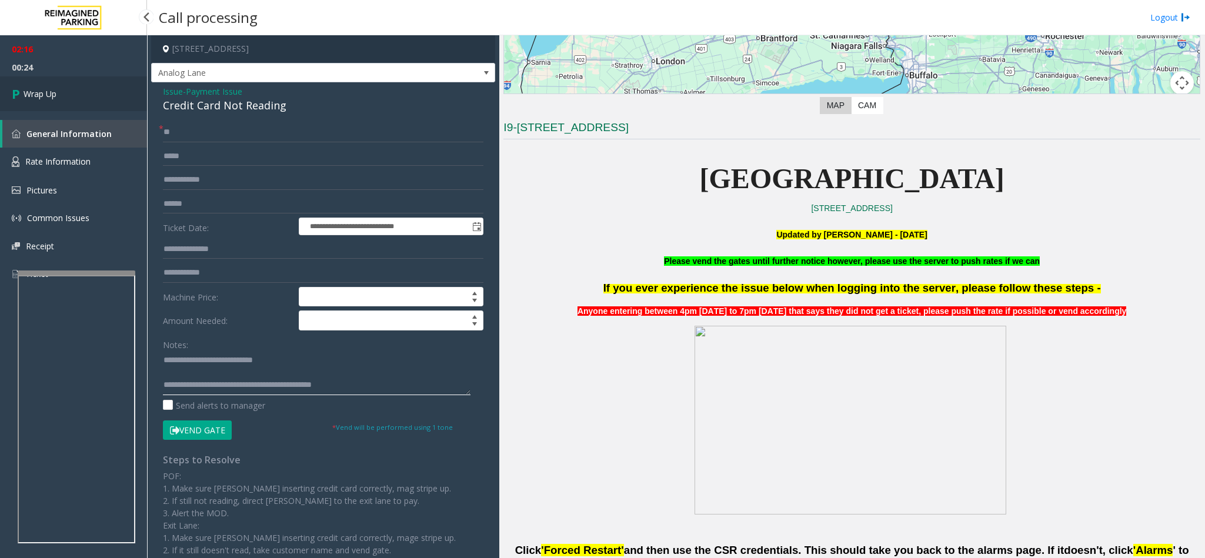
type textarea "**********"
click at [49, 85] on link "Wrap Up" at bounding box center [73, 93] width 147 height 35
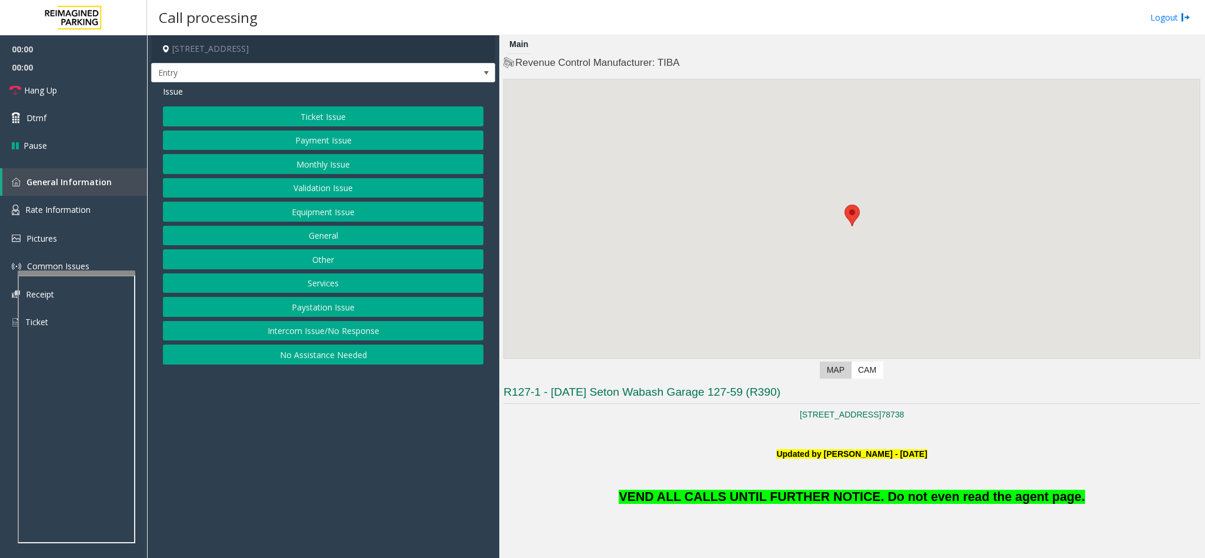
scroll to position [353, 0]
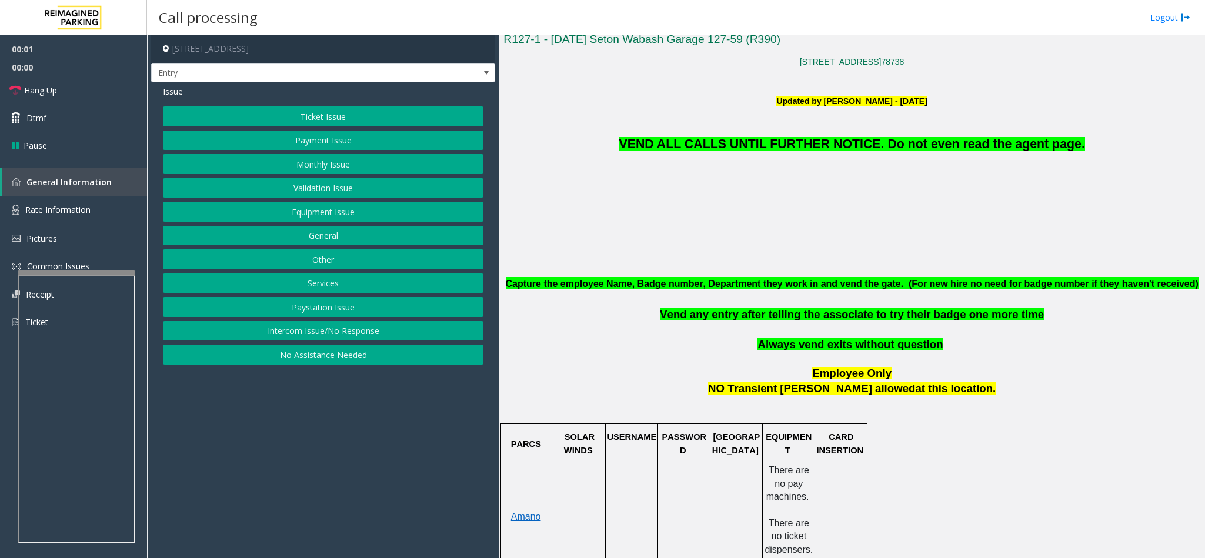
click at [310, 219] on button "Equipment Issue" at bounding box center [323, 212] width 320 height 20
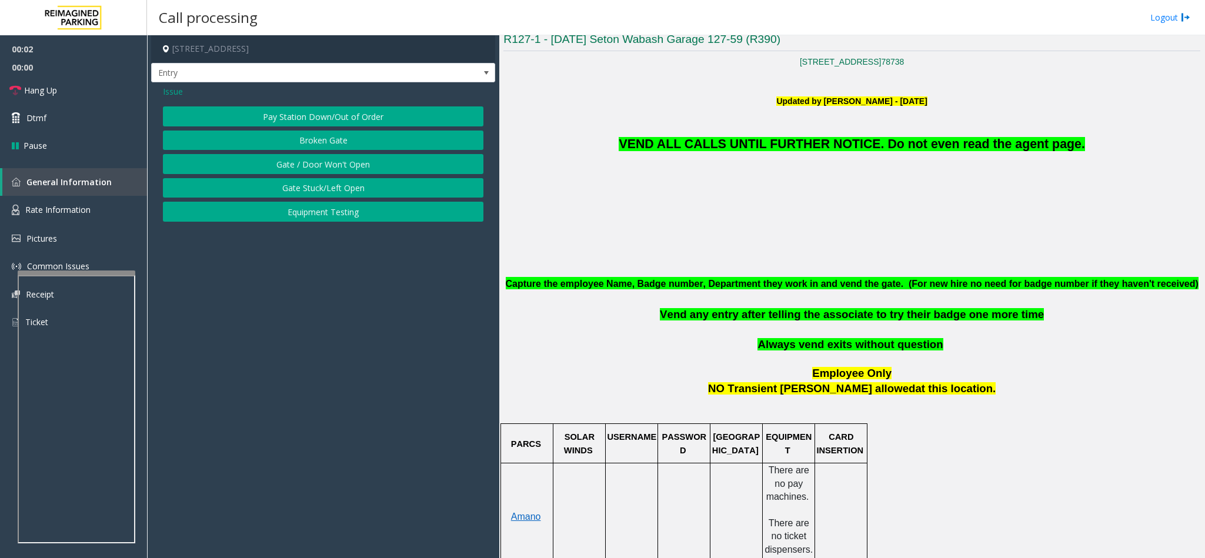
click at [310, 219] on button "Equipment Testing" at bounding box center [323, 212] width 320 height 20
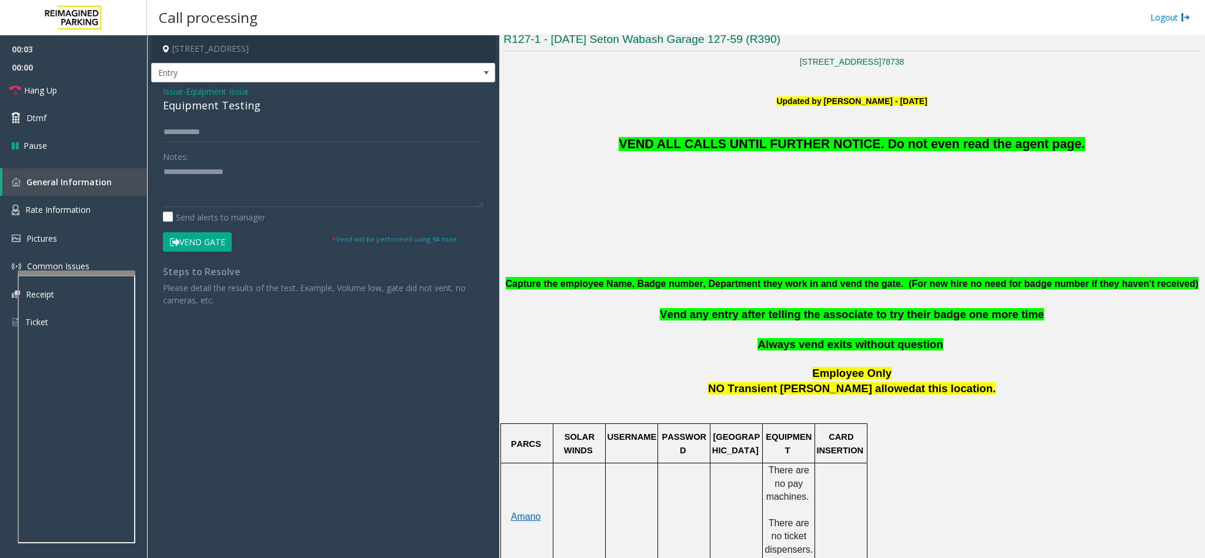
click at [168, 97] on span "Issue" at bounding box center [173, 91] width 20 height 12
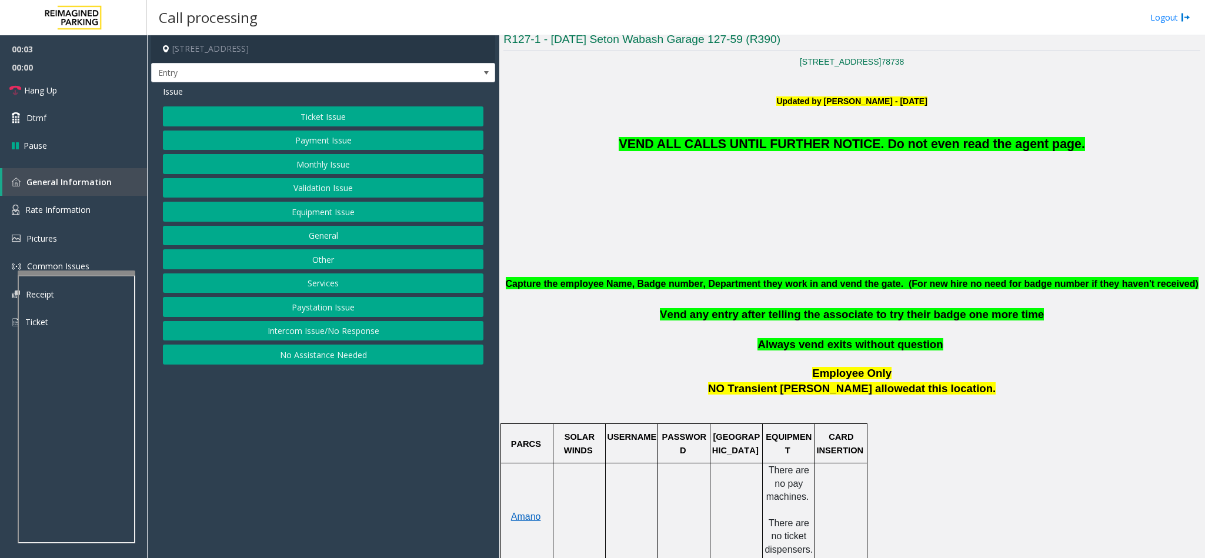
click at [320, 222] on button "Equipment Issue" at bounding box center [323, 212] width 320 height 20
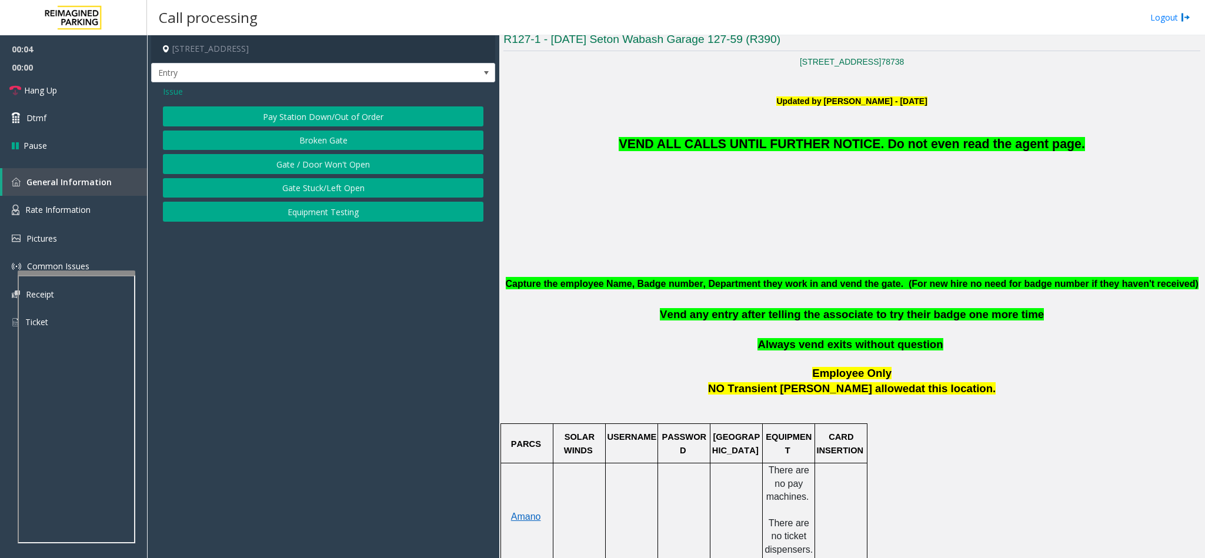
click at [332, 160] on button "Gate / Door Won't Open" at bounding box center [323, 164] width 320 height 20
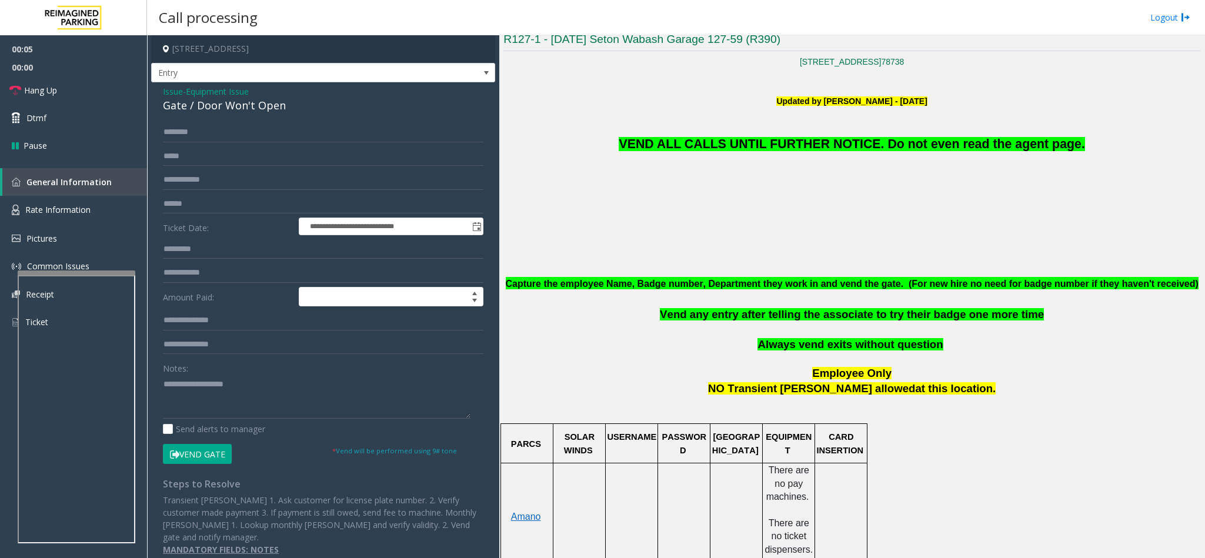
click at [196, 446] on button "Vend Gate" at bounding box center [197, 454] width 69 height 20
click at [218, 101] on div "Gate / Door Won't Open" at bounding box center [323, 106] width 320 height 16
copy div "Gate / Door Won't Open"
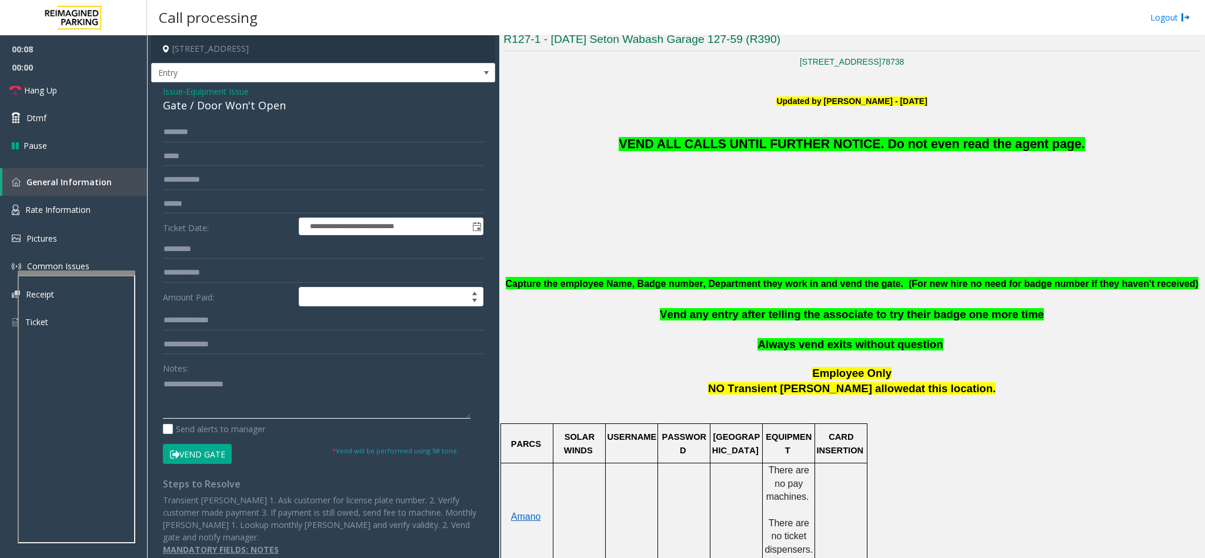
click at [237, 387] on textarea at bounding box center [316, 396] width 307 height 44
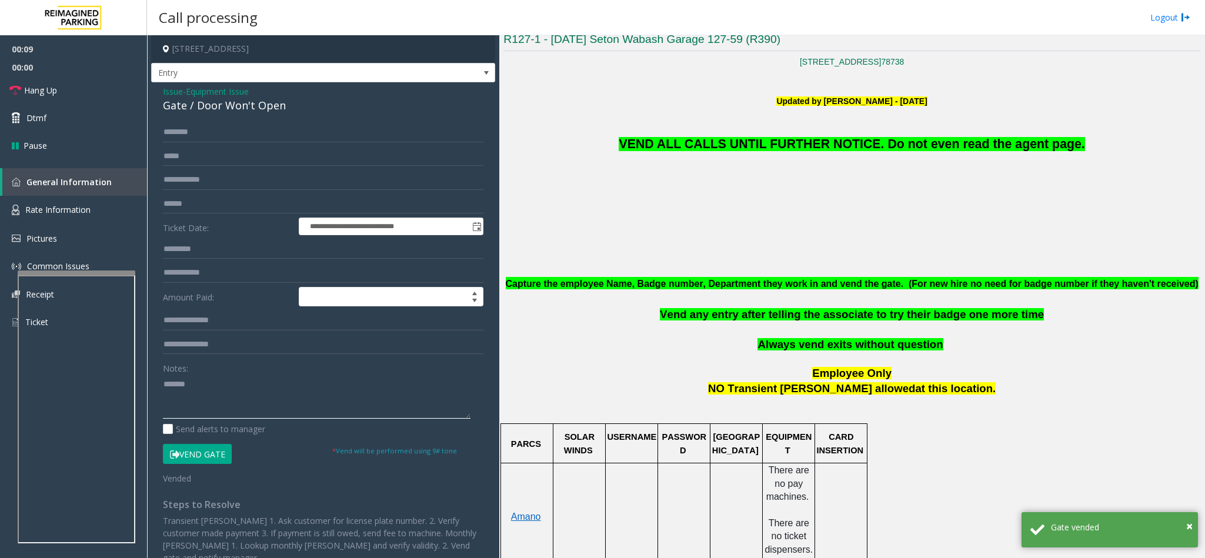
paste textarea "**********"
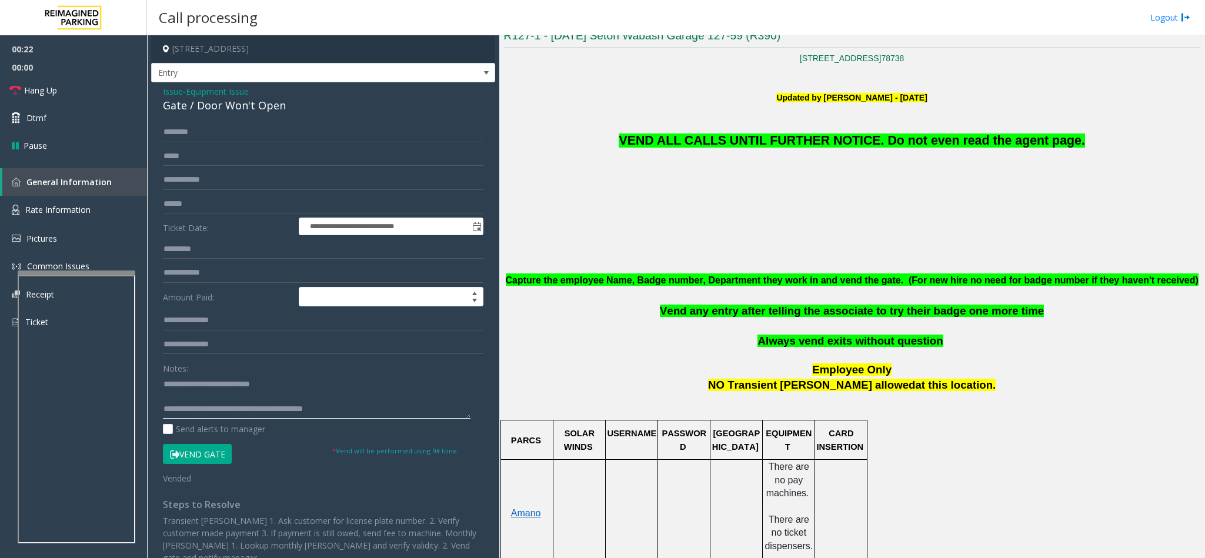
scroll to position [265, 0]
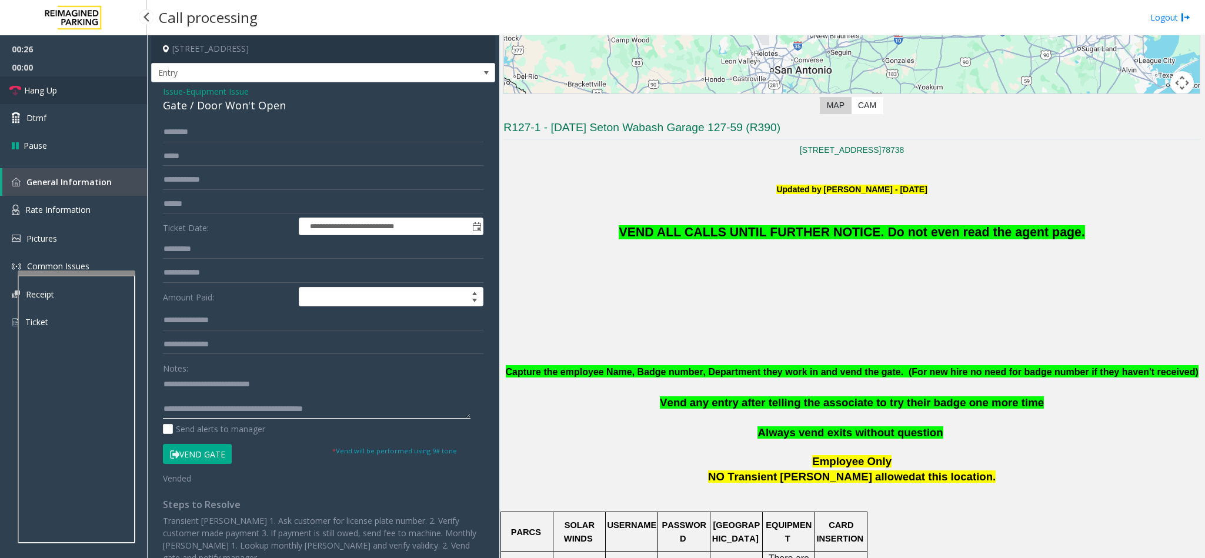
type textarea "**********"
click at [53, 85] on span "Hang Up" at bounding box center [40, 90] width 33 height 12
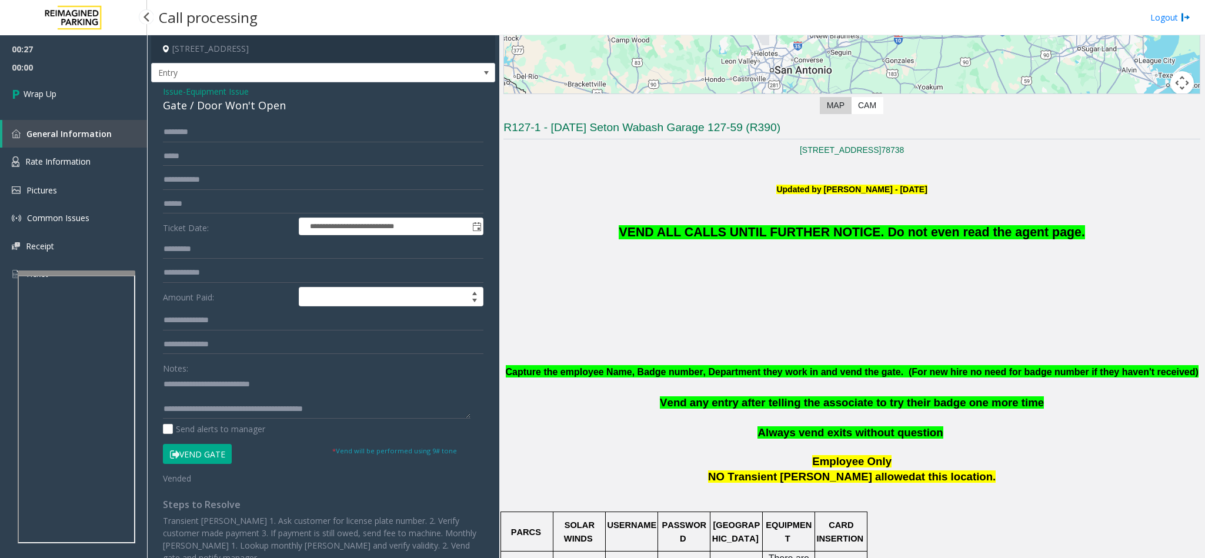
click at [53, 85] on link "Wrap Up" at bounding box center [73, 93] width 147 height 35
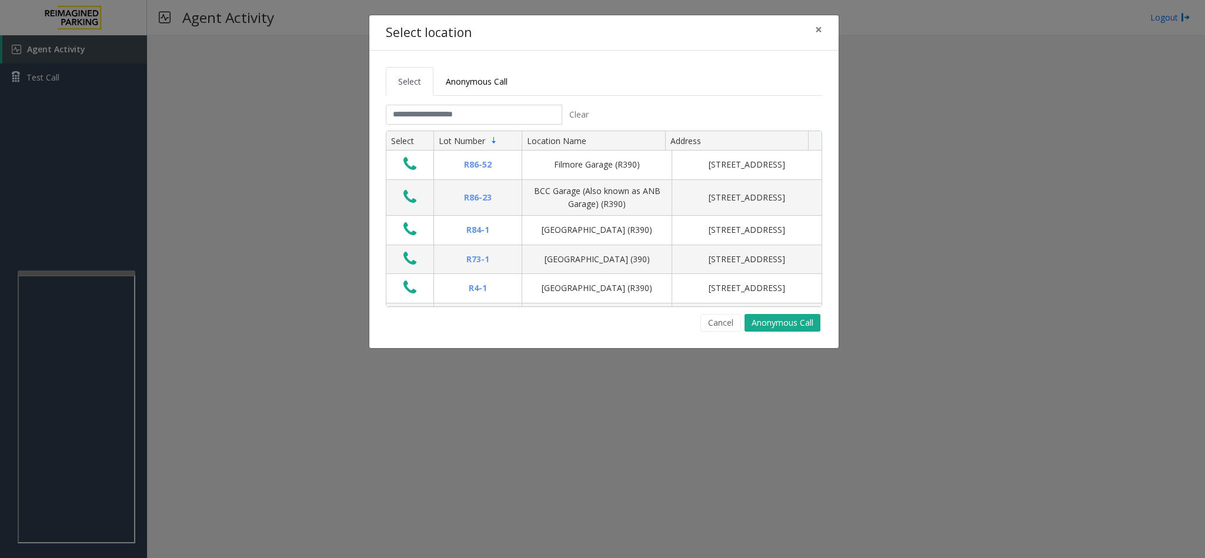
click at [53, 85] on div "Select location × Select Anonymous Call Clear Select Lot Number Location Name A…" at bounding box center [602, 279] width 1205 height 558
click at [815, 18] on button "×" at bounding box center [819, 29] width 24 height 29
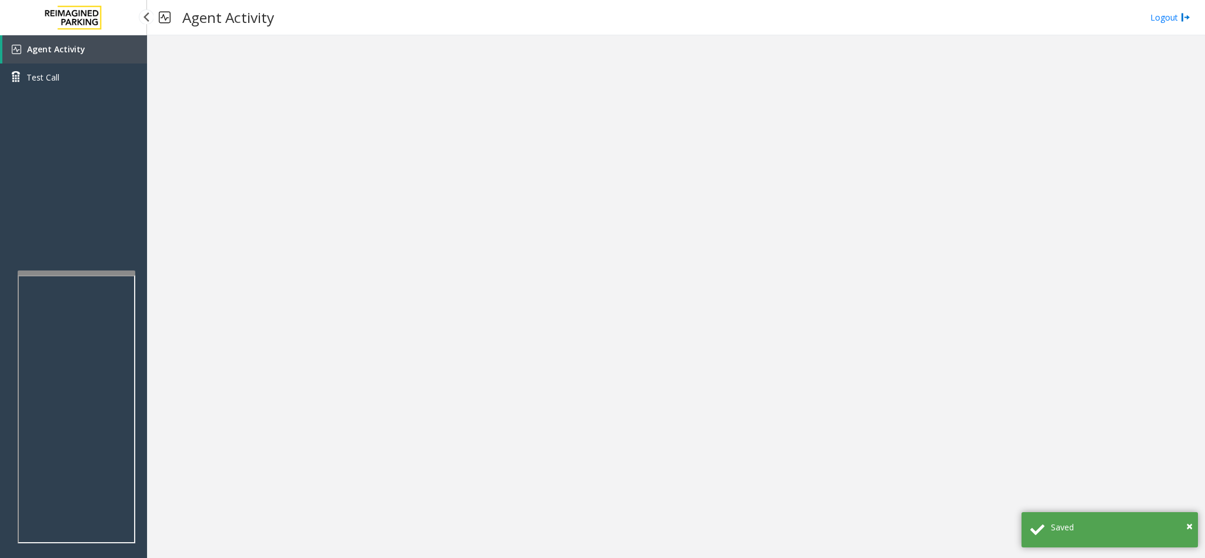
click at [32, 50] on span "Agent Activity" at bounding box center [56, 49] width 58 height 11
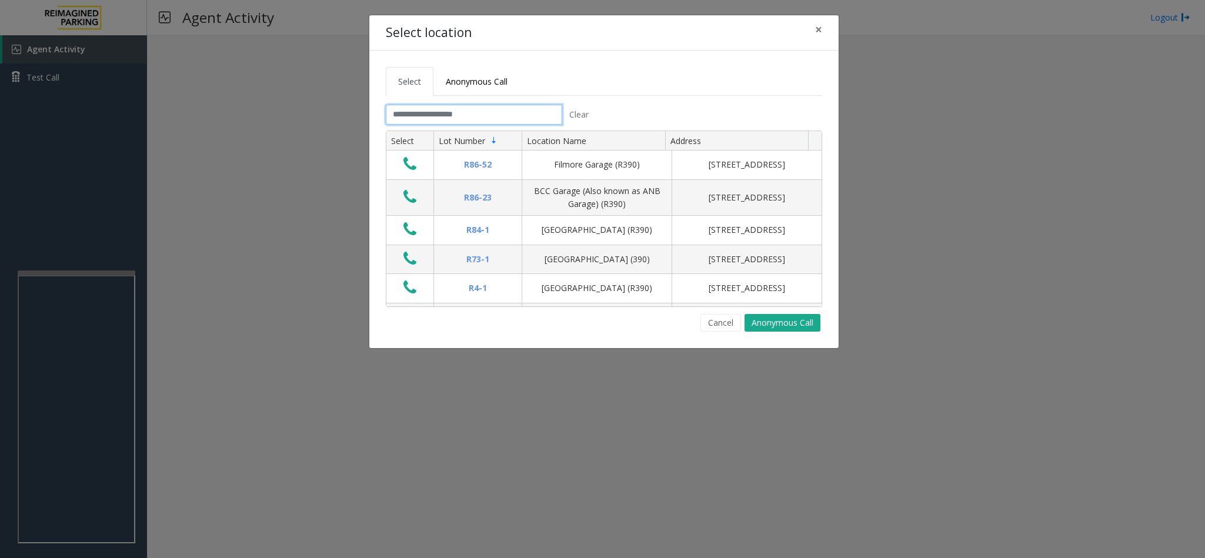
click at [457, 115] on input "text" at bounding box center [474, 115] width 176 height 20
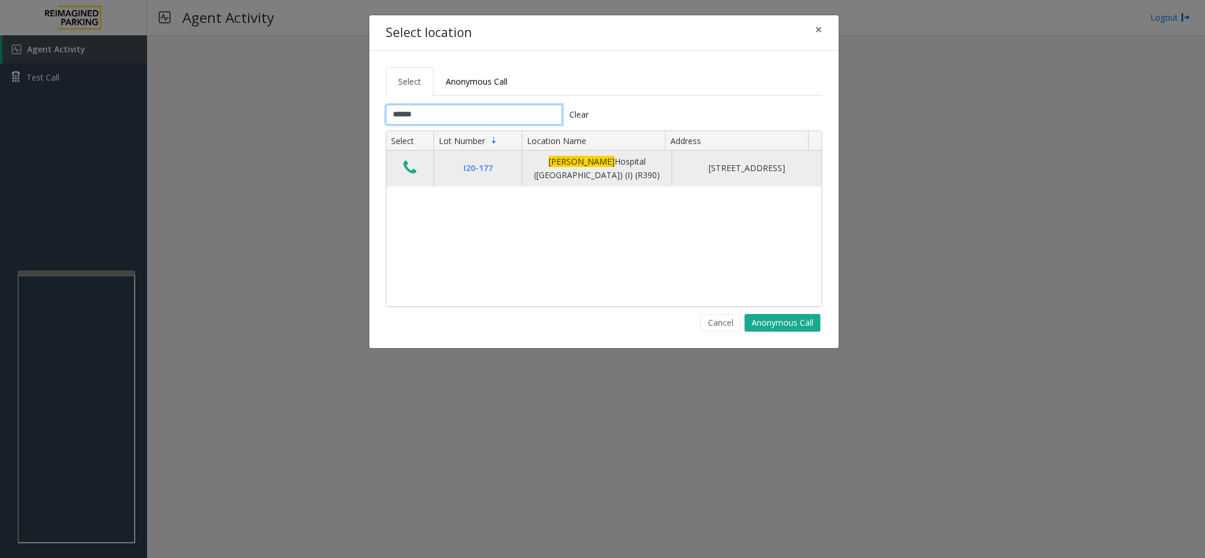
type input "******"
drag, startPoint x: 531, startPoint y: 163, endPoint x: 604, endPoint y: 177, distance: 73.7
click at [604, 177] on div "[PERSON_NAME][GEOGRAPHIC_DATA] ([GEOGRAPHIC_DATA]) (I) (R390)" at bounding box center [596, 168] width 135 height 26
click at [399, 168] on td "Data table" at bounding box center [409, 168] width 47 height 36
click at [407, 172] on icon "Data table" at bounding box center [409, 167] width 13 height 16
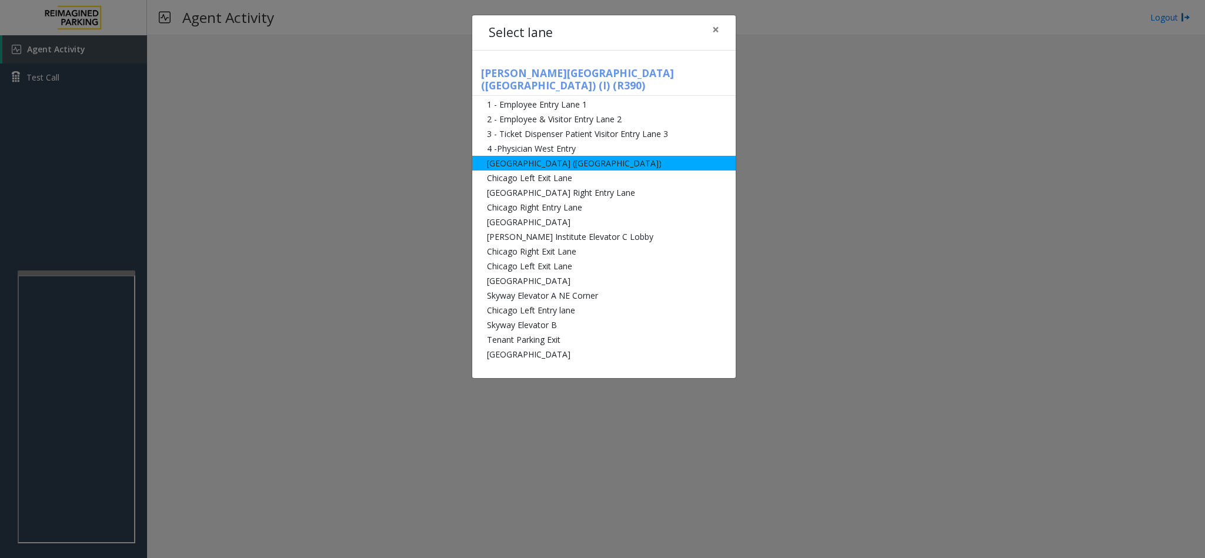
click at [550, 156] on li "[GEOGRAPHIC_DATA] ([GEOGRAPHIC_DATA])" at bounding box center [603, 163] width 263 height 15
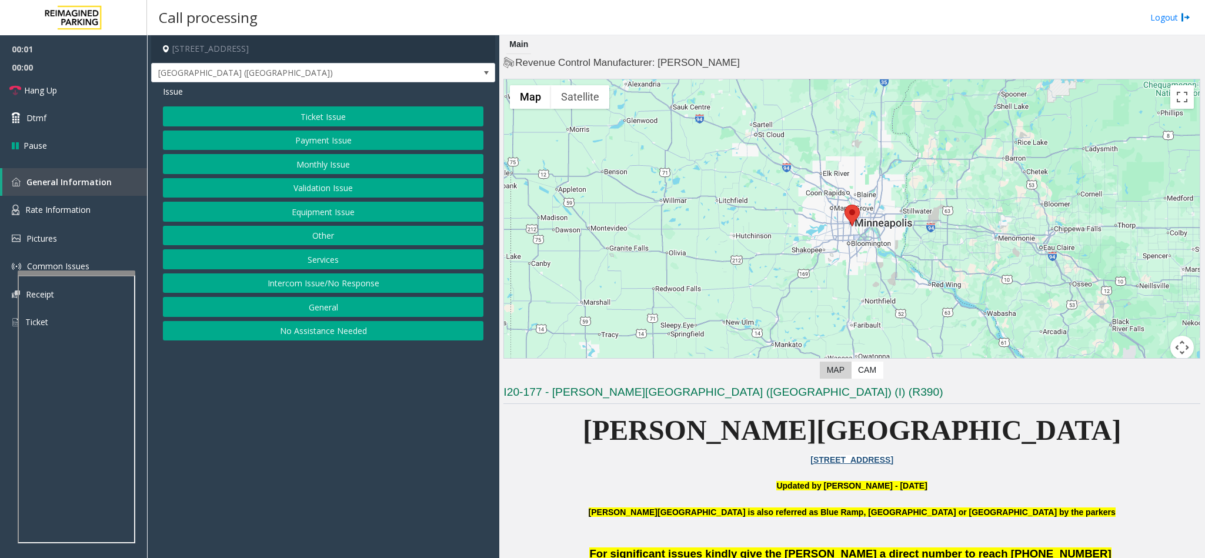
click at [339, 161] on button "Monthly Issue" at bounding box center [323, 164] width 320 height 20
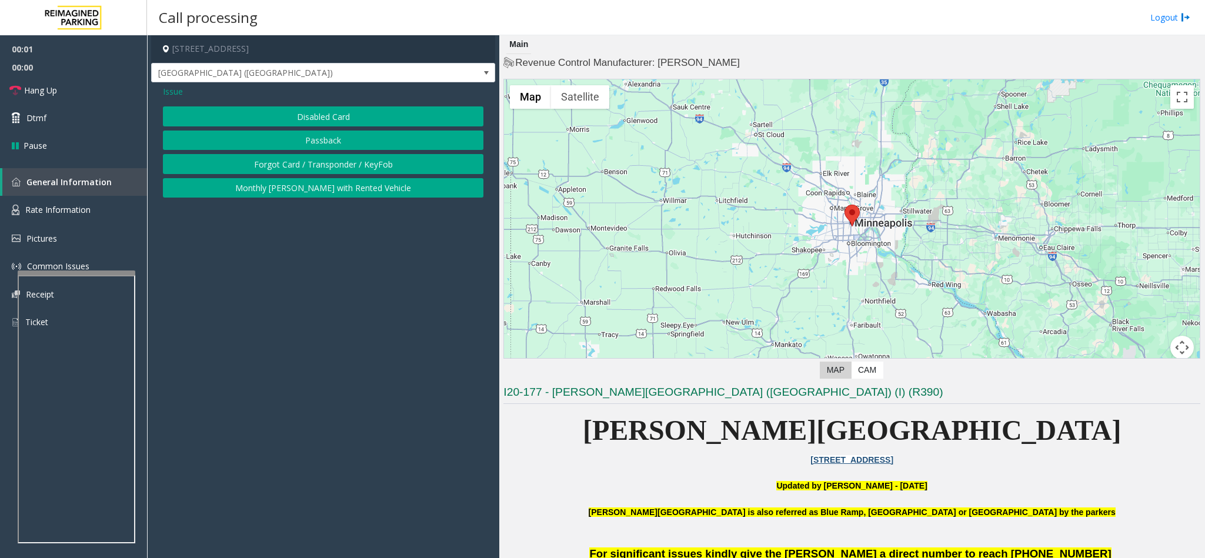
click at [337, 103] on div "Issue Disabled Card Passback Forgot Card / Transponder / KeyFob Monthly [PERSON…" at bounding box center [323, 142] width 344 height 121
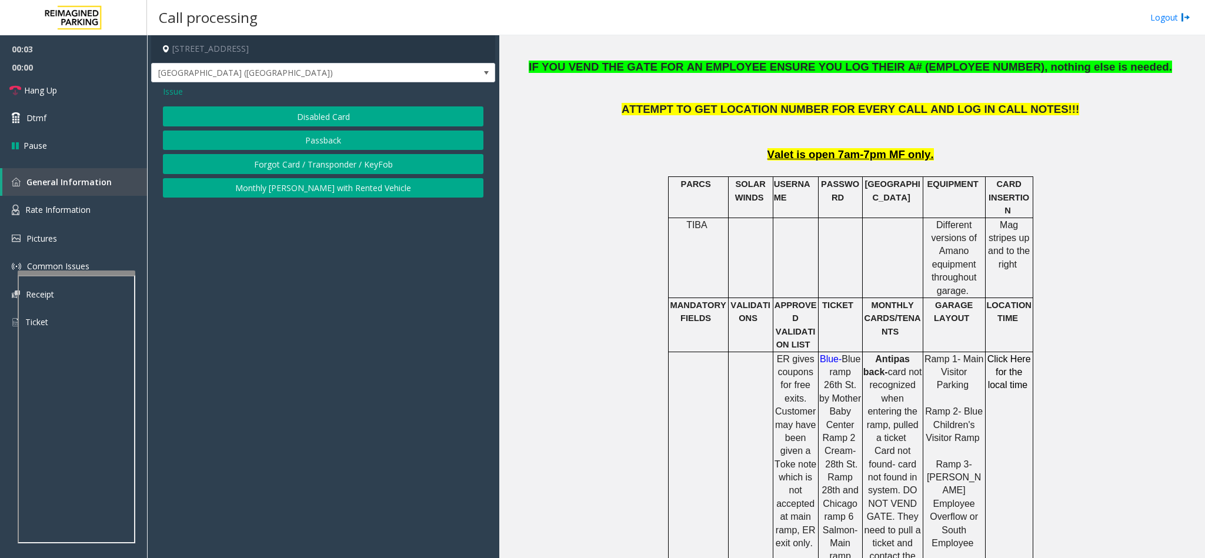
scroll to position [441, 0]
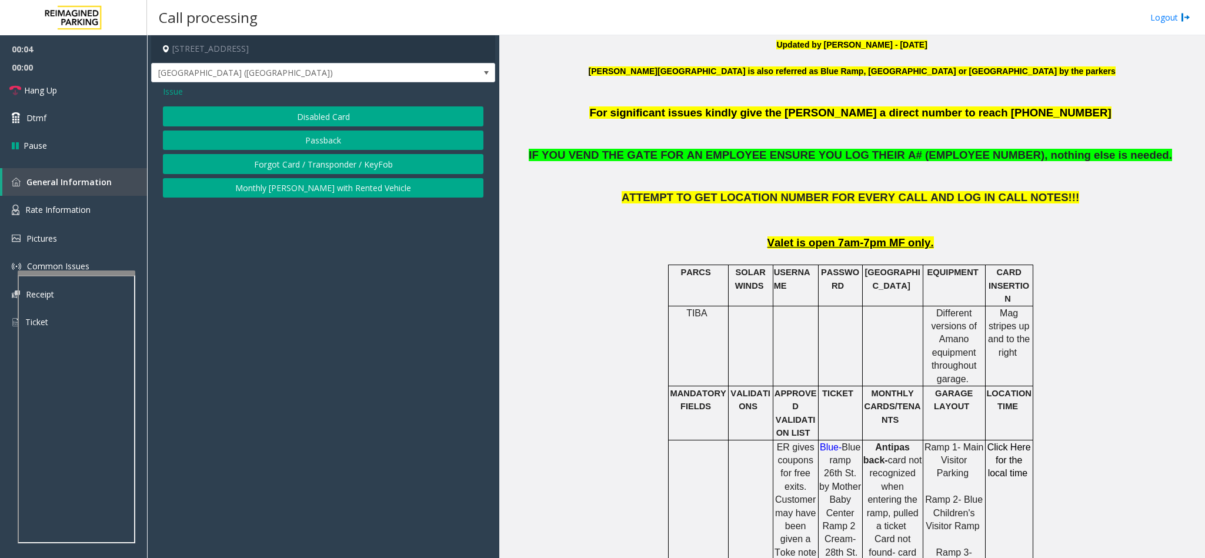
click at [313, 110] on button "Disabled Card" at bounding box center [323, 116] width 320 height 20
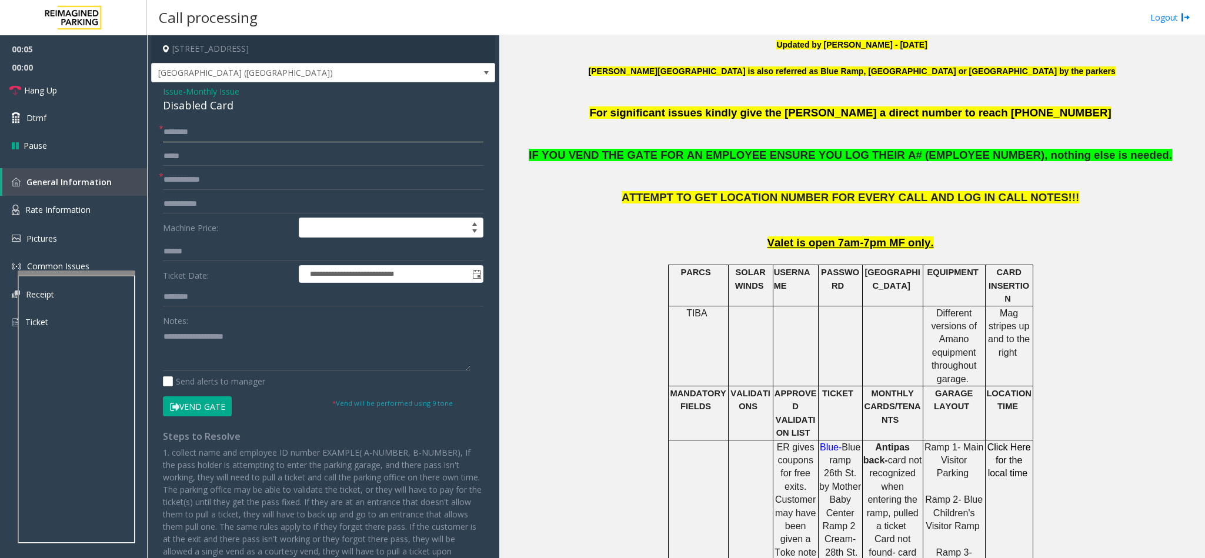
click at [220, 136] on input "text" at bounding box center [323, 132] width 320 height 20
type input "**"
click at [195, 400] on button "Vend Gate" at bounding box center [197, 406] width 69 height 20
click at [205, 113] on div "Disabled Card" at bounding box center [323, 106] width 320 height 16
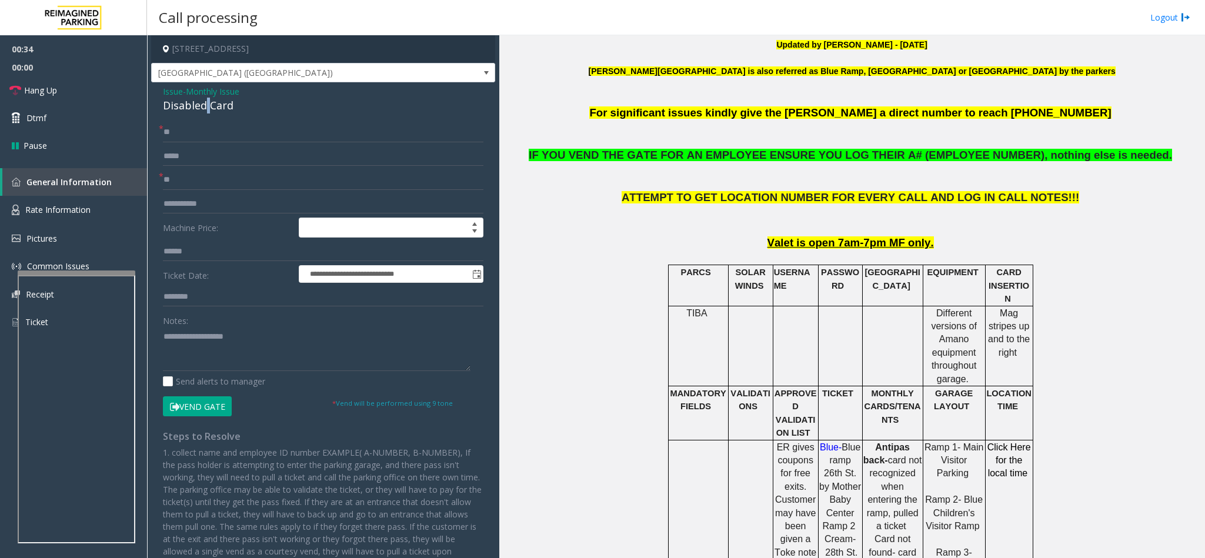
click at [205, 113] on div "Disabled Card" at bounding box center [323, 106] width 320 height 16
click at [201, 359] on textarea at bounding box center [316, 349] width 307 height 44
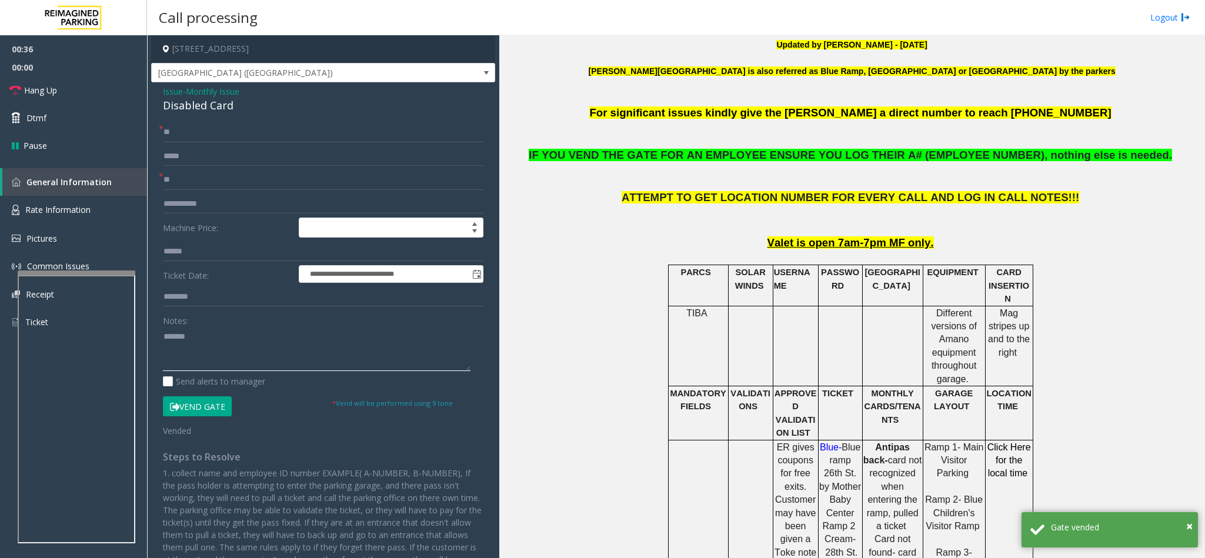
paste textarea "**********"
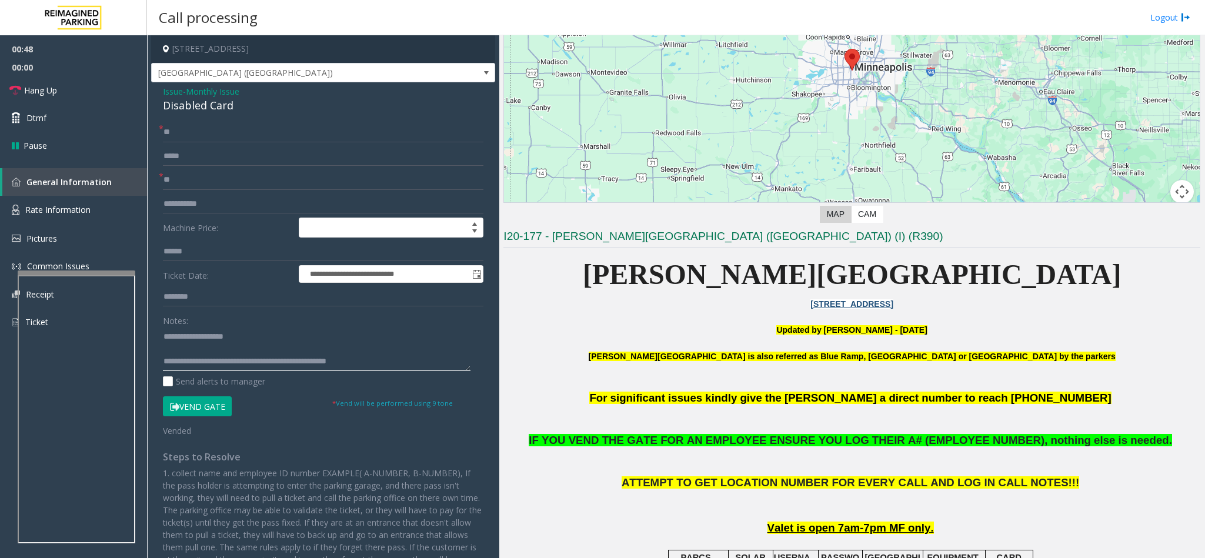
scroll to position [88, 0]
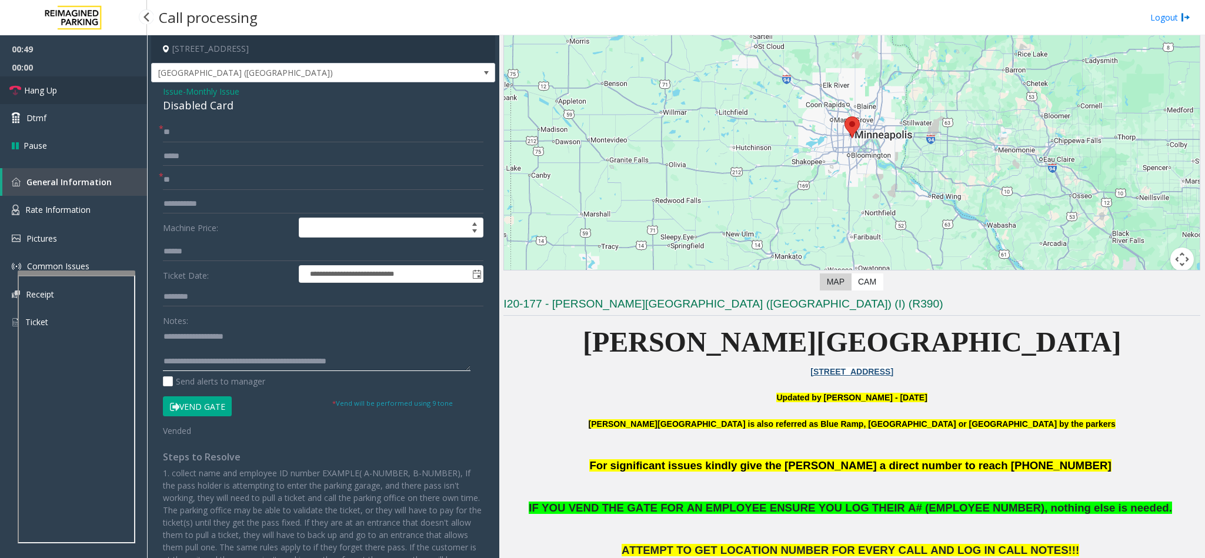
type textarea "**********"
click at [39, 81] on link "Hang Up" at bounding box center [73, 90] width 147 height 28
drag, startPoint x: 207, startPoint y: 359, endPoint x: 443, endPoint y: 341, distance: 237.0
click at [443, 341] on textarea at bounding box center [316, 349] width 307 height 44
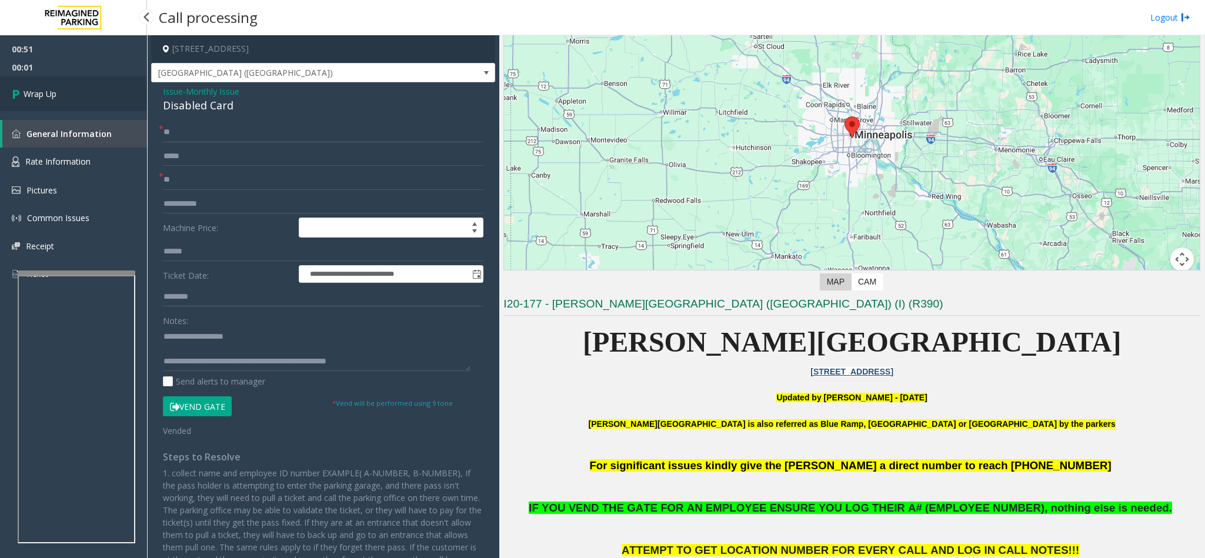
click at [55, 101] on link "Wrap Up" at bounding box center [73, 93] width 147 height 35
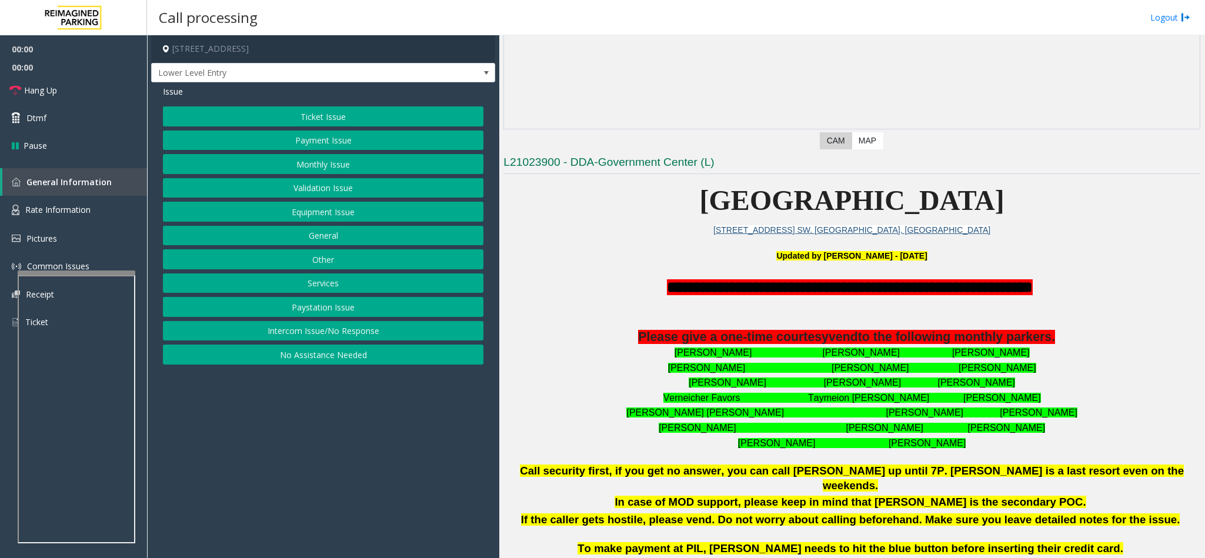
scroll to position [88, 0]
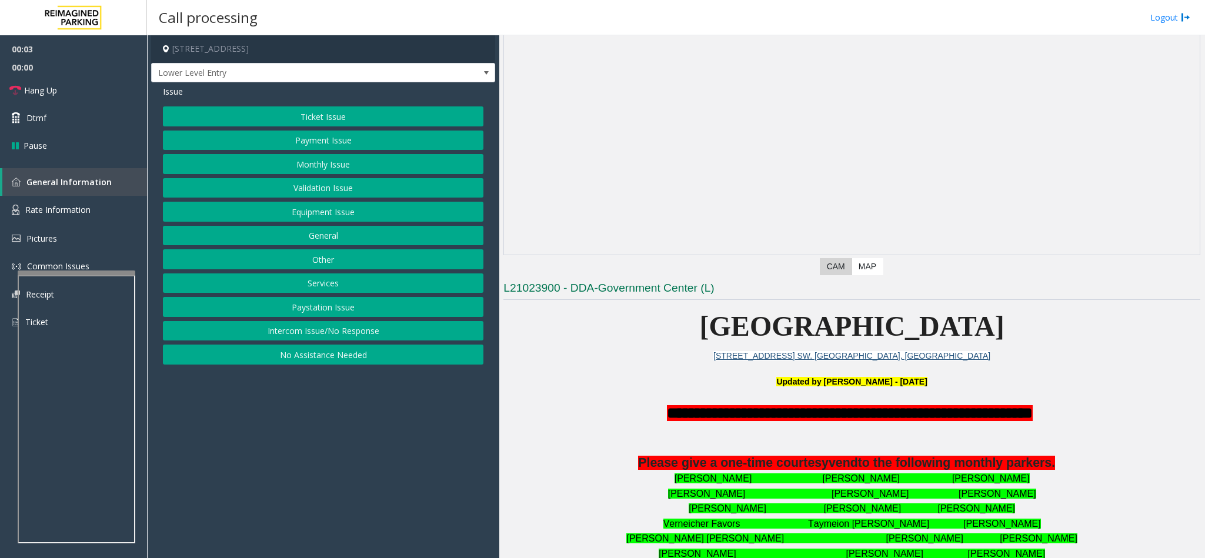
click at [354, 358] on button "No Assistance Needed" at bounding box center [323, 355] width 320 height 20
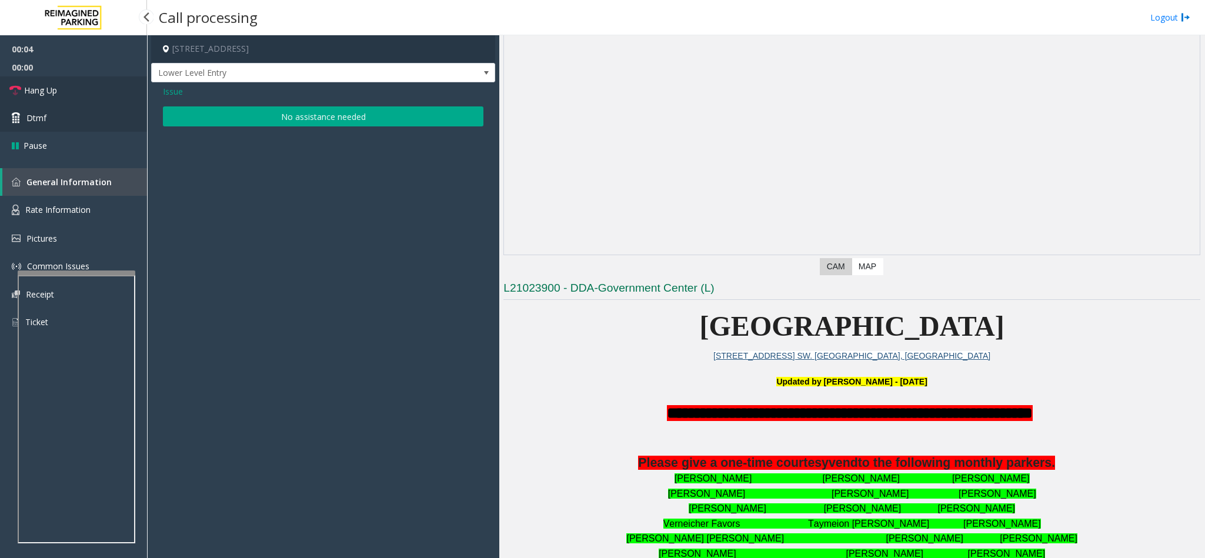
drag, startPoint x: 36, startPoint y: 90, endPoint x: 88, endPoint y: 122, distance: 61.5
click at [36, 90] on span "Hang Up" at bounding box center [40, 90] width 33 height 12
click at [266, 117] on button "No assistance needed" at bounding box center [323, 116] width 320 height 20
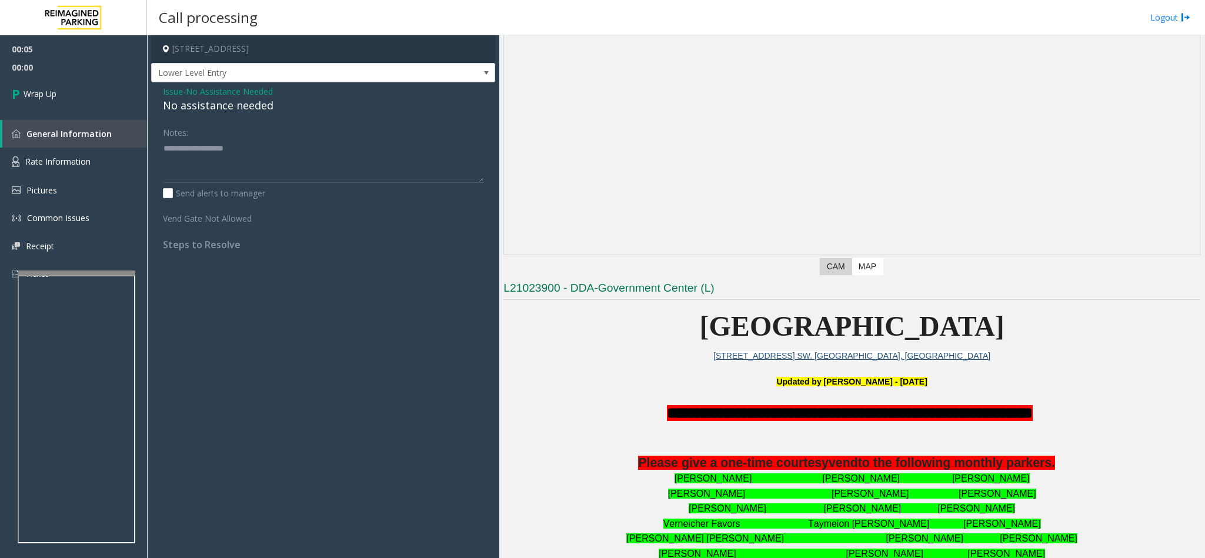
click at [212, 112] on div "No assistance needed" at bounding box center [323, 106] width 320 height 16
paste textarea "**********"
click at [210, 146] on textarea at bounding box center [323, 161] width 320 height 44
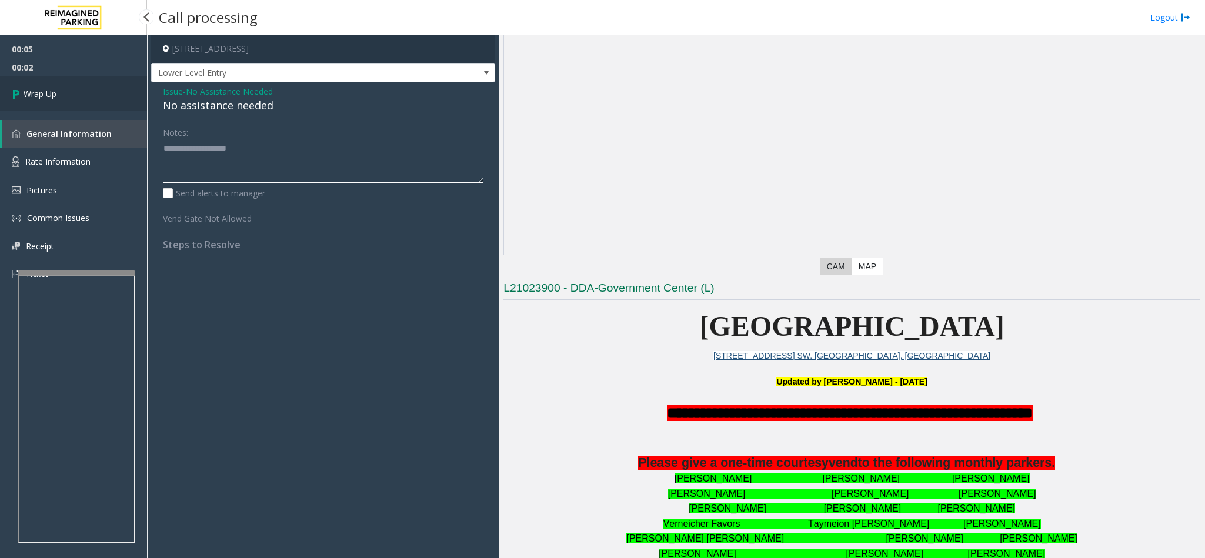
type textarea "**********"
click at [34, 79] on link "Wrap Up" at bounding box center [73, 93] width 147 height 35
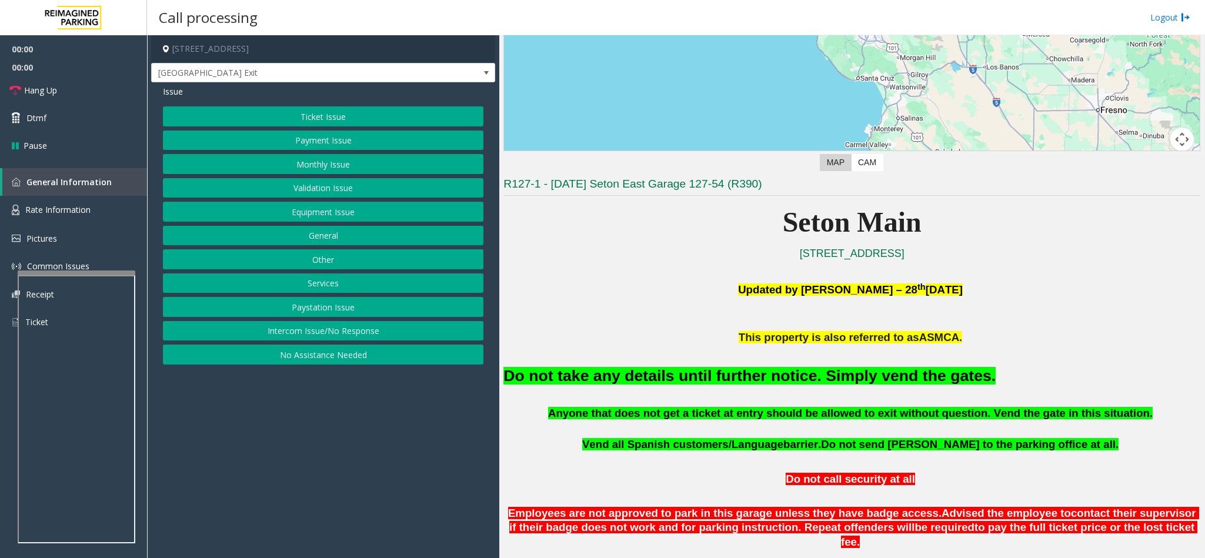
scroll to position [265, 0]
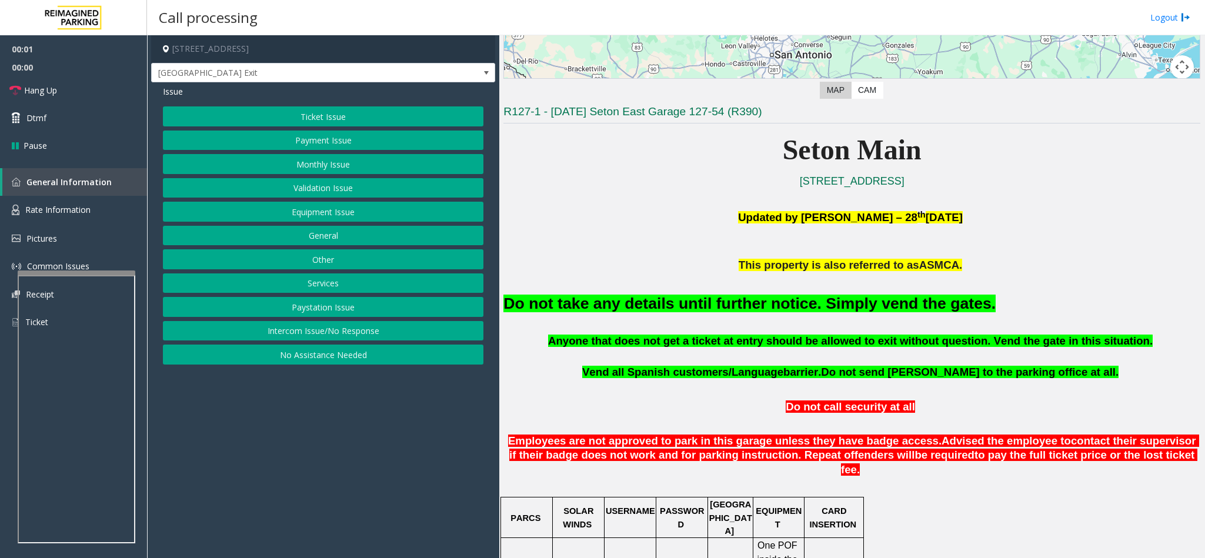
click at [293, 210] on button "Equipment Issue" at bounding box center [323, 212] width 320 height 20
click at [293, 210] on button "Gate / Door Won't Open" at bounding box center [323, 212] width 320 height 20
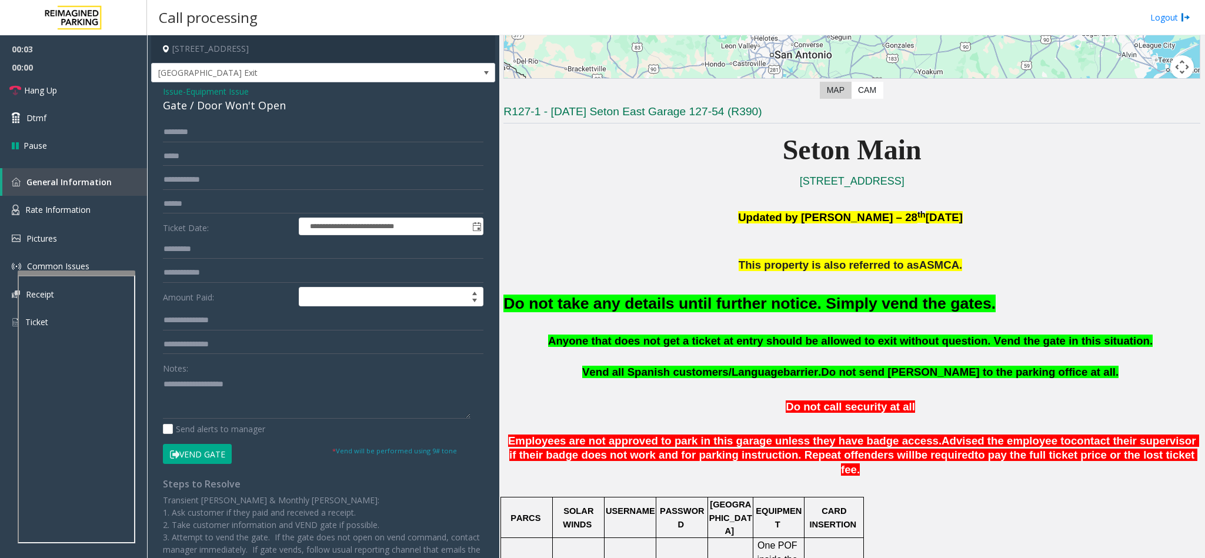
click at [250, 108] on div "Gate / Door Won't Open" at bounding box center [323, 106] width 320 height 16
click at [196, 459] on button "Vend Gate" at bounding box center [197, 454] width 69 height 20
click at [209, 404] on textarea at bounding box center [316, 396] width 307 height 44
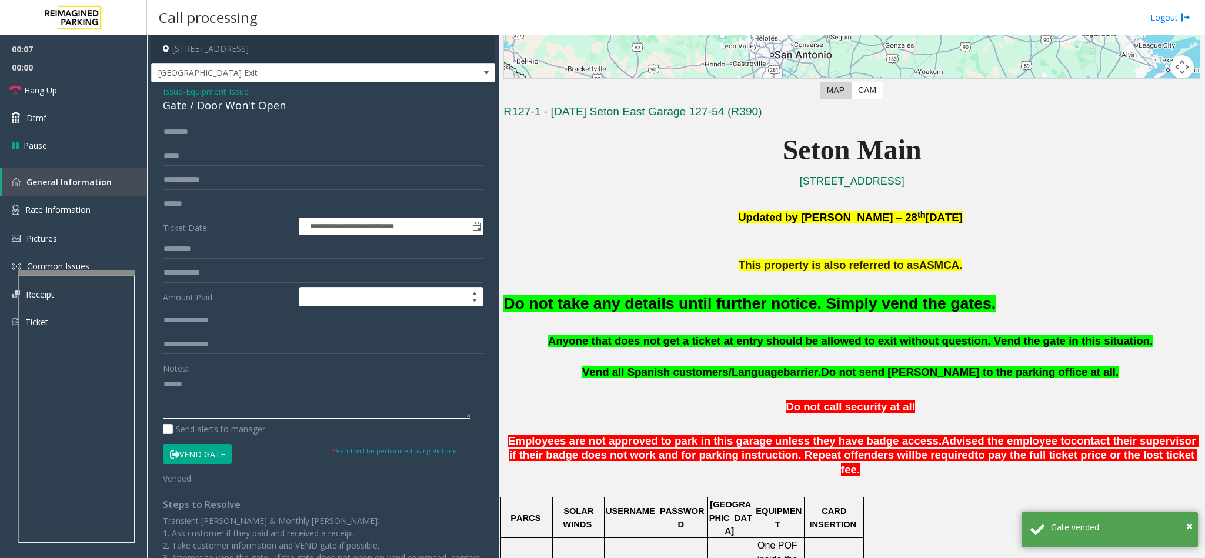
paste textarea "**********"
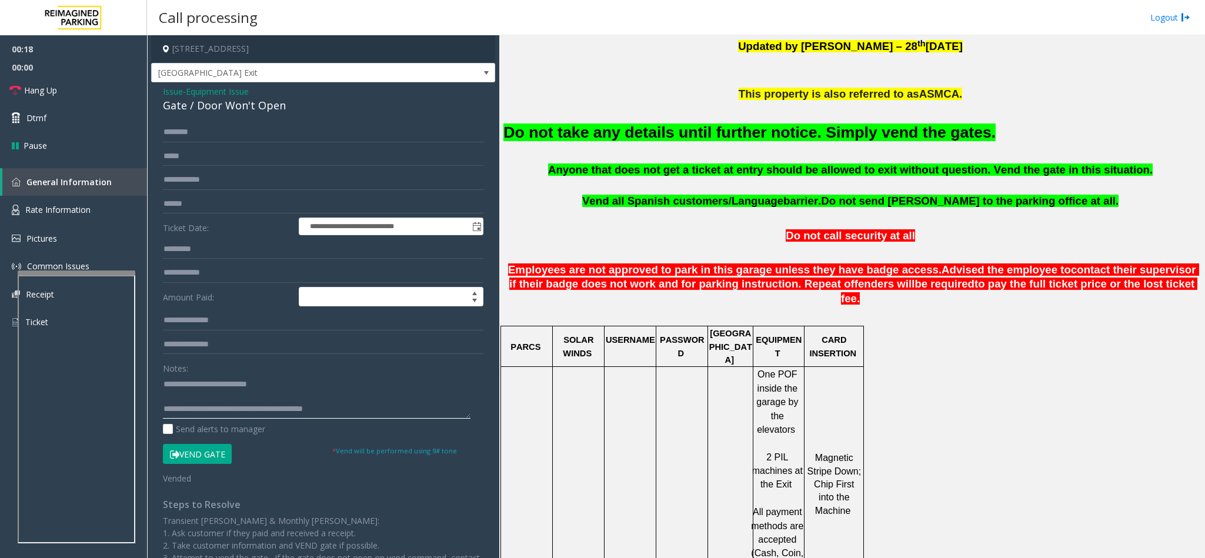
scroll to position [441, 0]
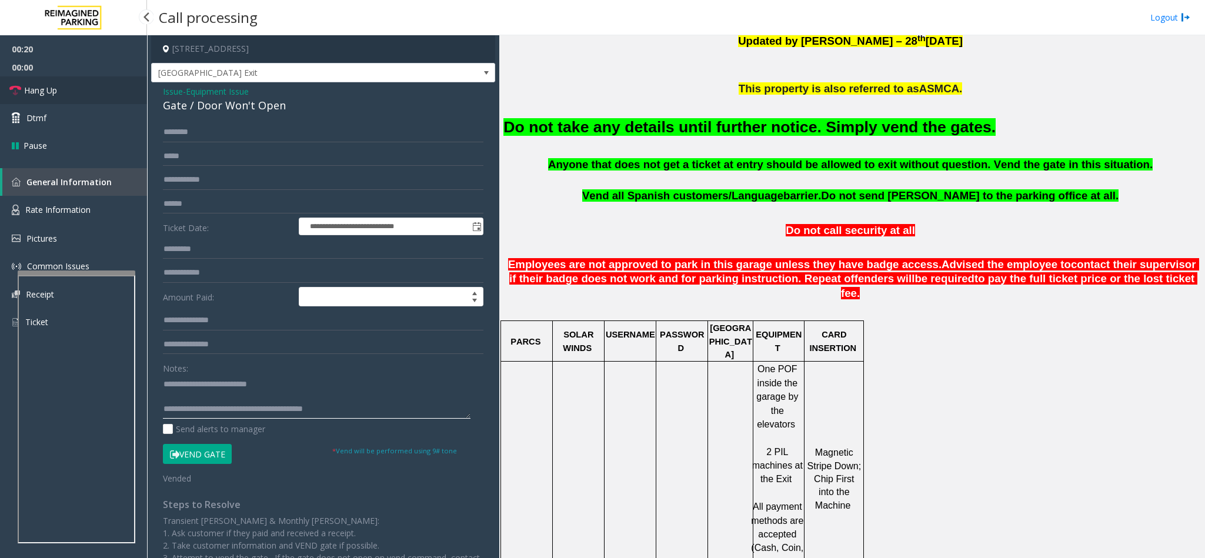
type textarea "**********"
click at [56, 86] on span "Hang Up" at bounding box center [40, 90] width 33 height 12
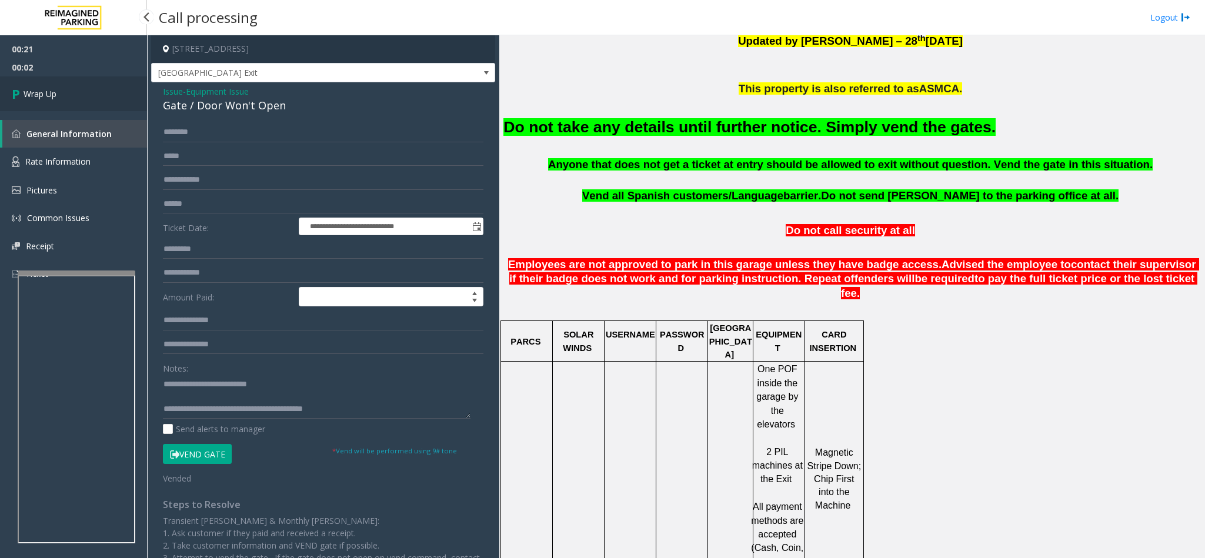
click at [43, 91] on span "Wrap Up" at bounding box center [40, 94] width 33 height 12
